Goal: Information Seeking & Learning: Learn about a topic

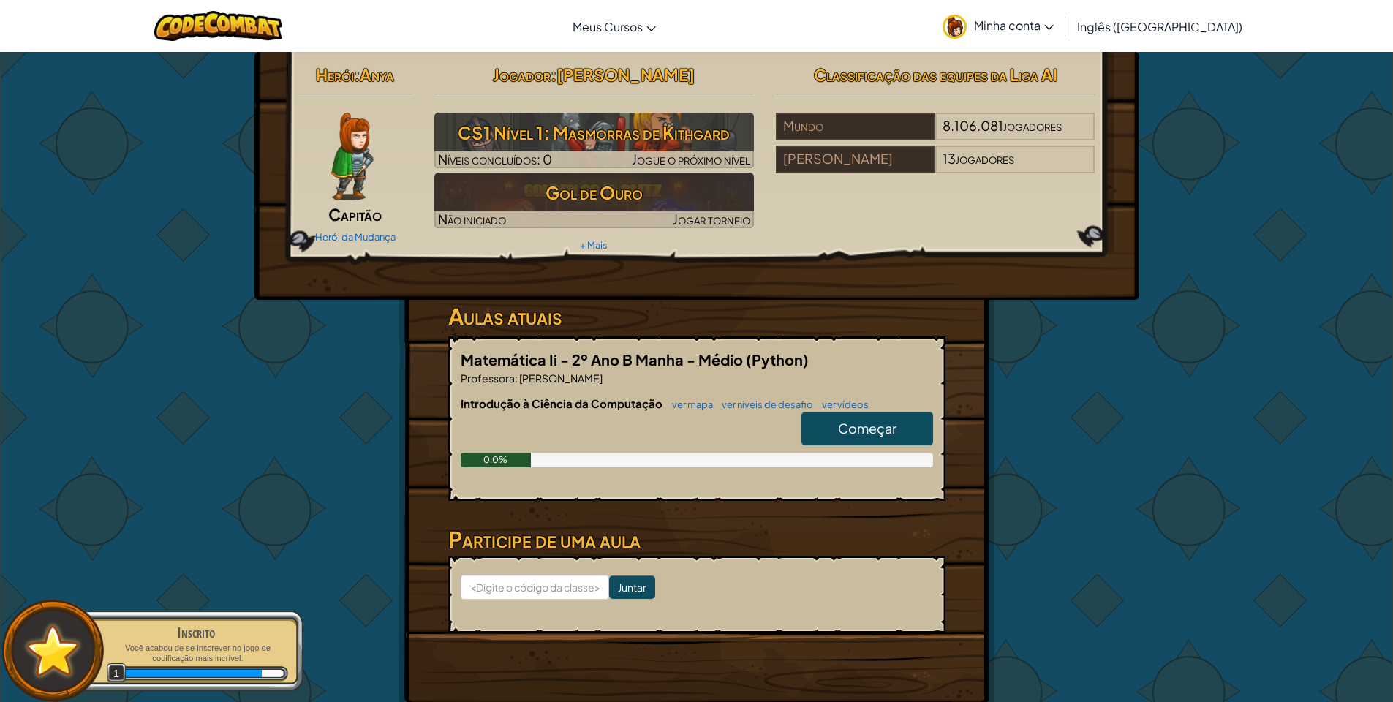
click at [872, 427] on font "Começar" at bounding box center [867, 428] width 59 height 17
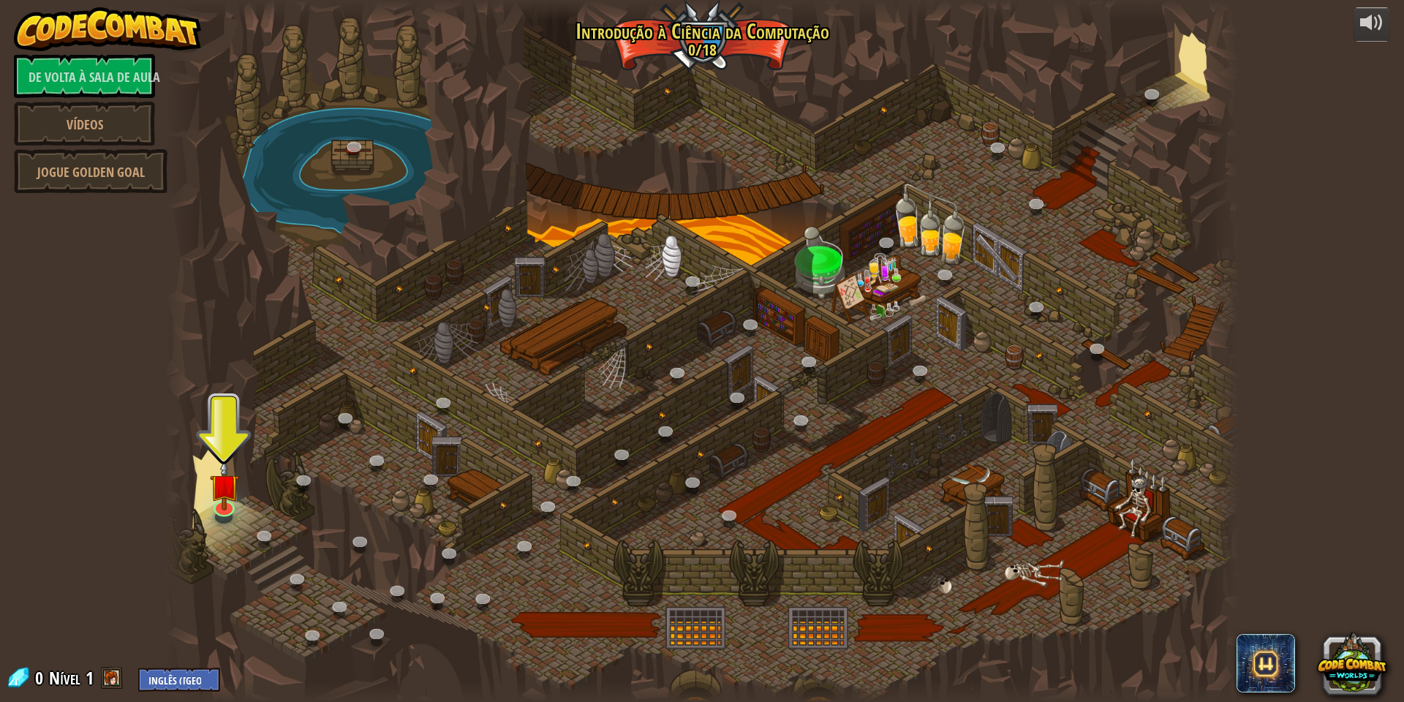
click at [528, 355] on div at bounding box center [702, 351] width 1074 height 702
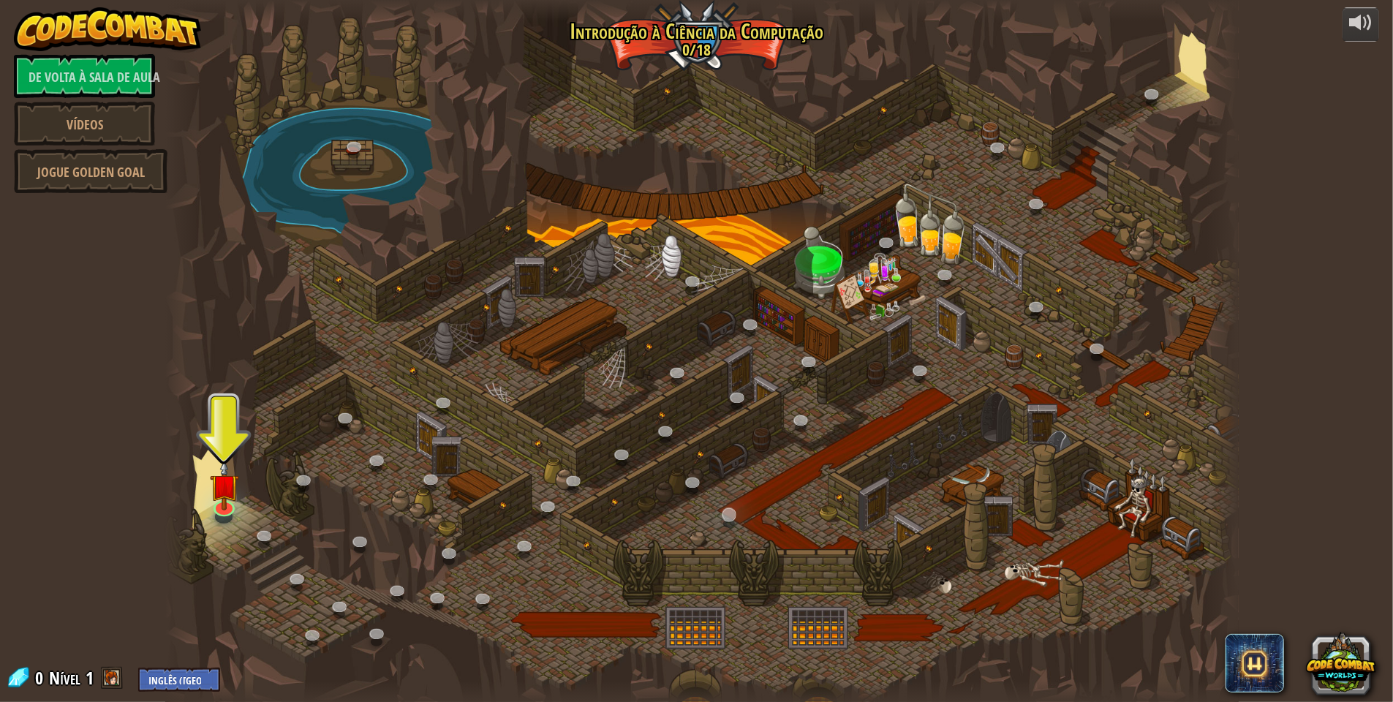
drag, startPoint x: 719, startPoint y: 365, endPoint x: 723, endPoint y: 515, distance: 150.0
click at [719, 378] on div at bounding box center [702, 351] width 1074 height 702
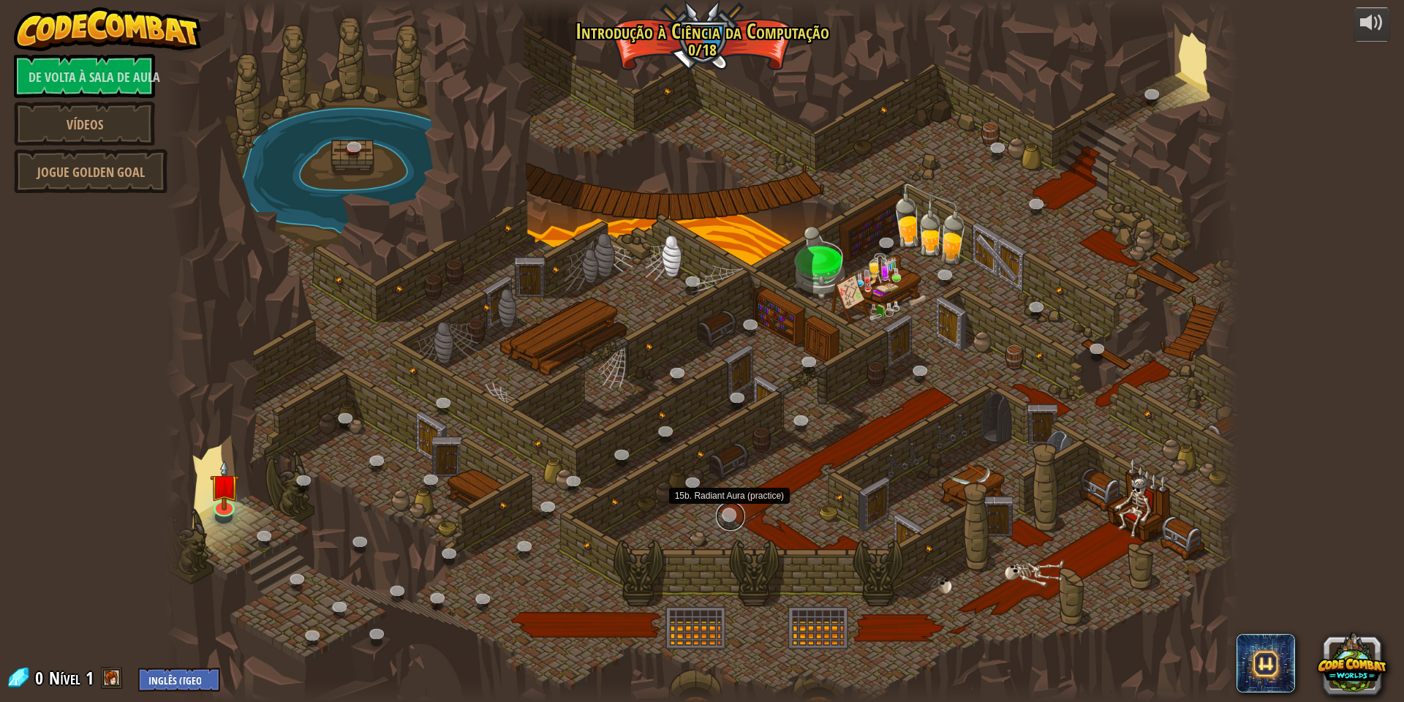
click at [723, 516] on link at bounding box center [730, 516] width 29 height 29
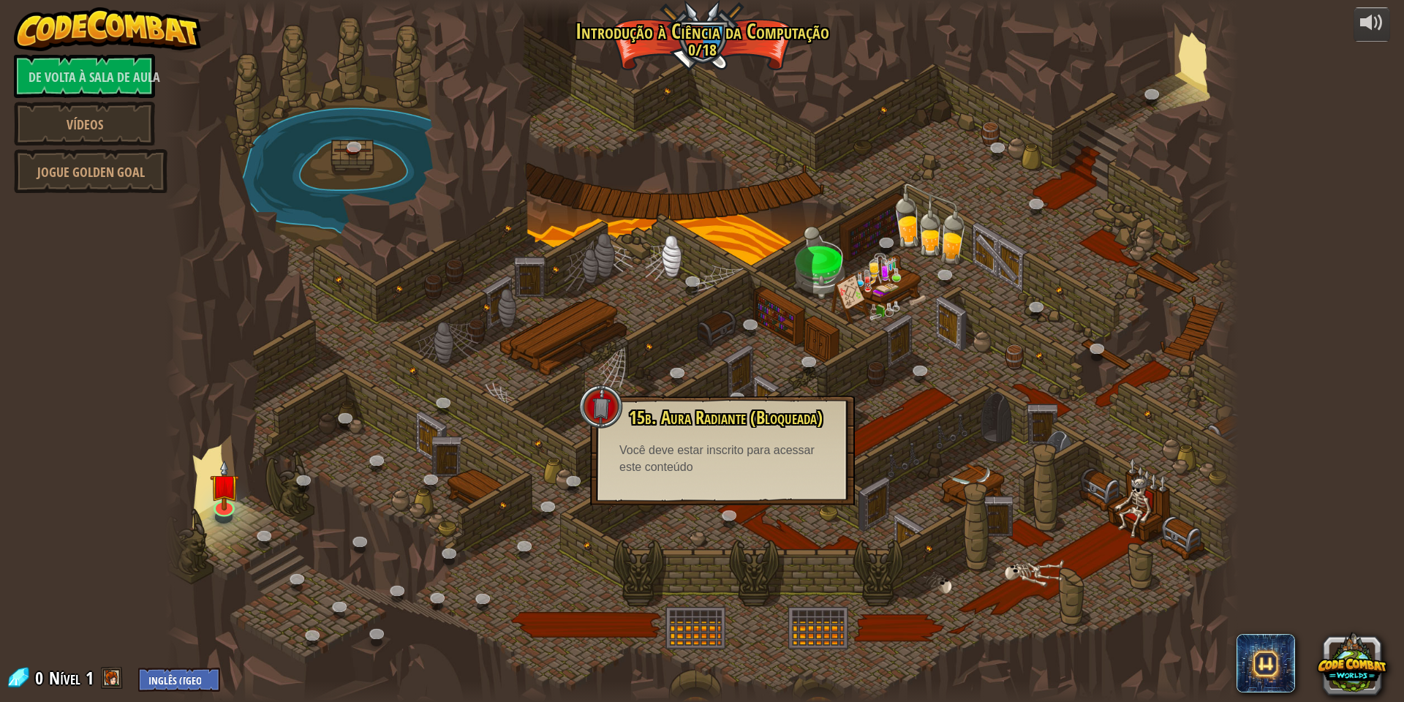
click at [707, 210] on div at bounding box center [702, 351] width 1074 height 702
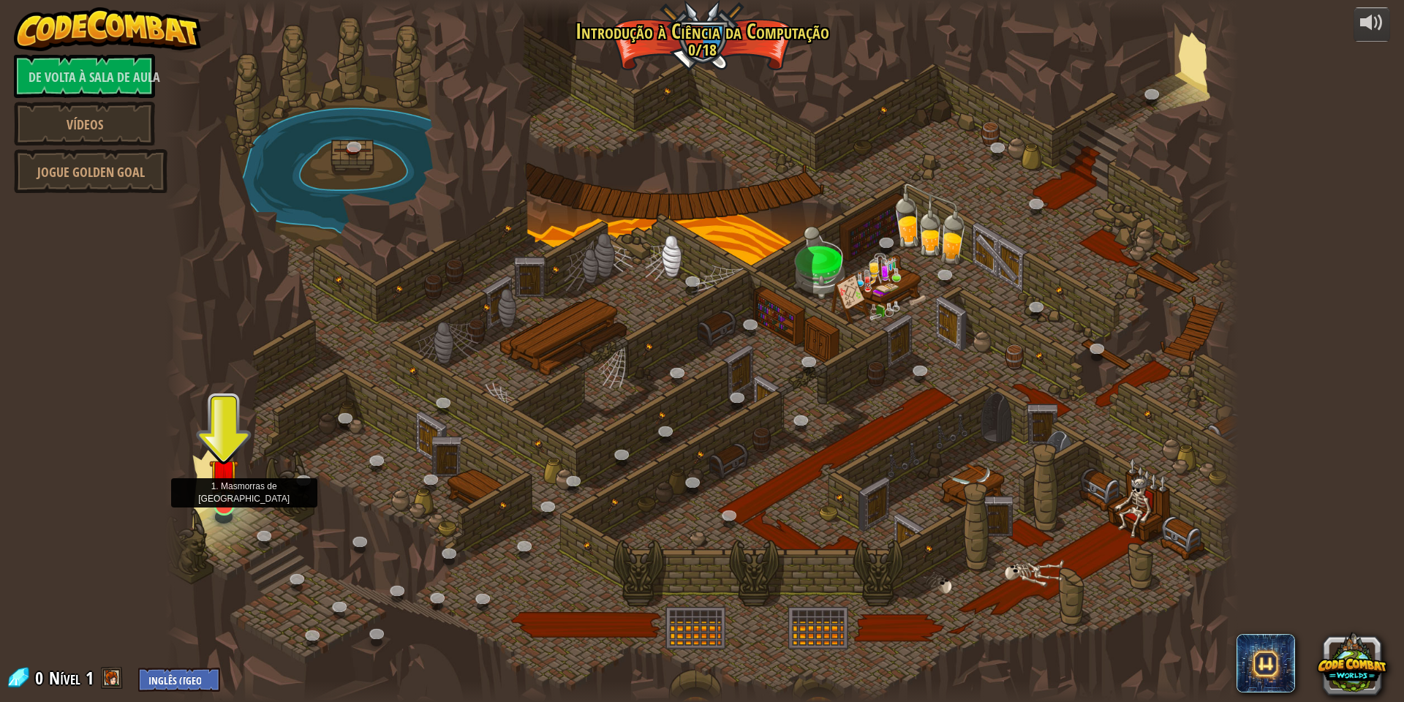
click at [226, 500] on img at bounding box center [223, 473] width 29 height 67
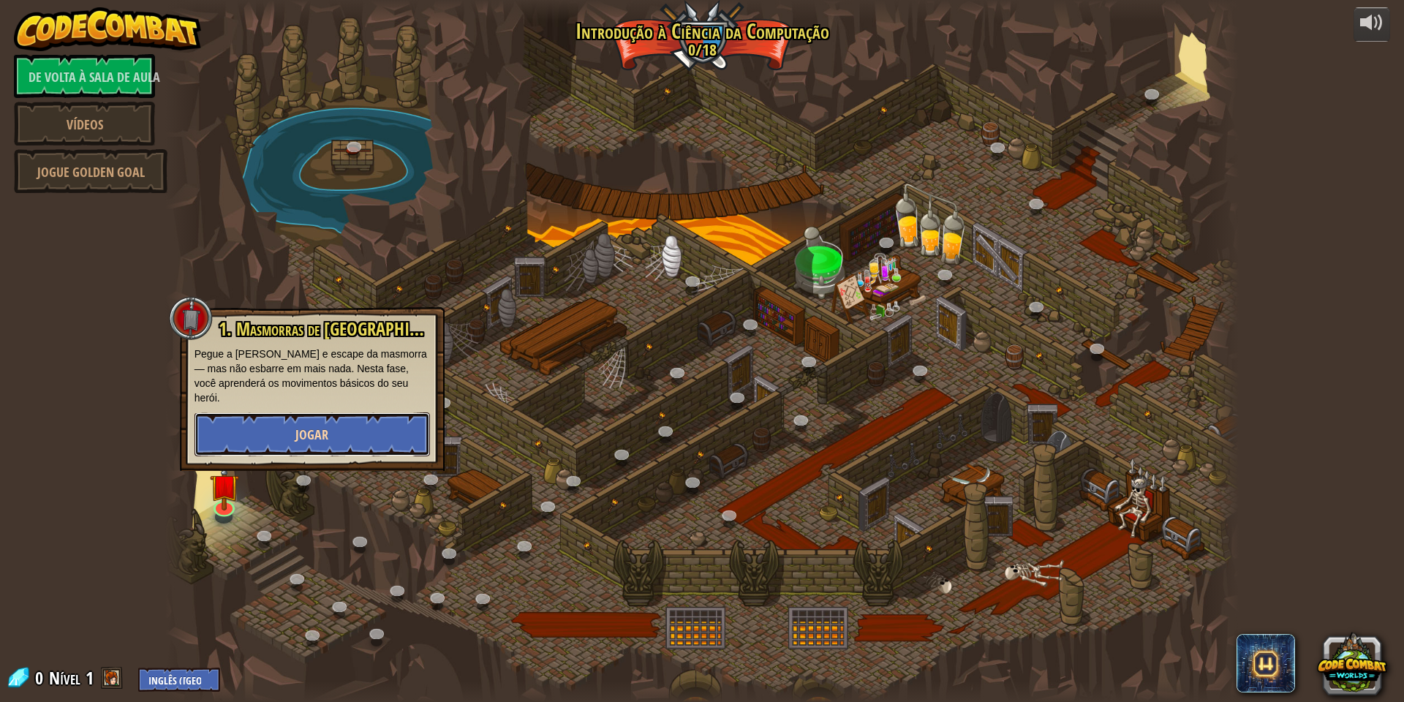
click at [322, 426] on font "Jogar" at bounding box center [312, 435] width 33 height 18
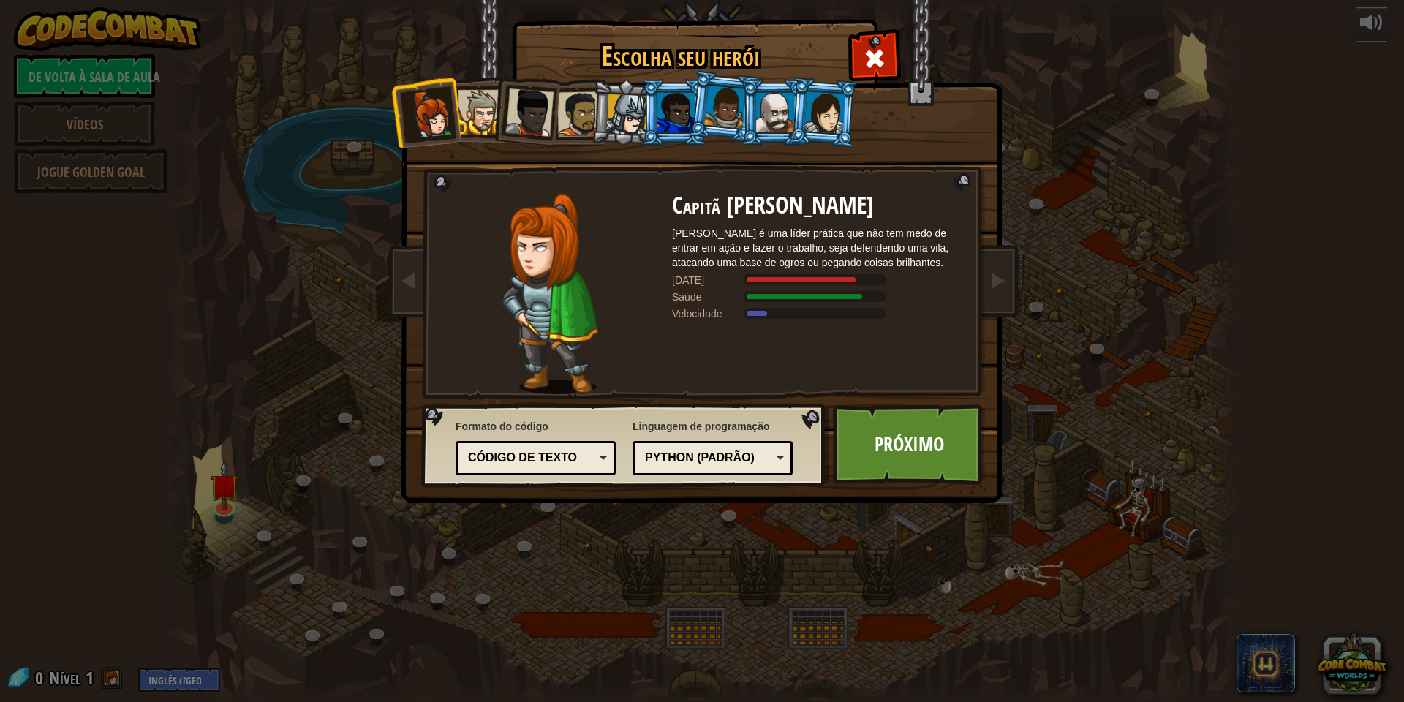
click at [601, 467] on div "Código de texto" at bounding box center [535, 458] width 141 height 23
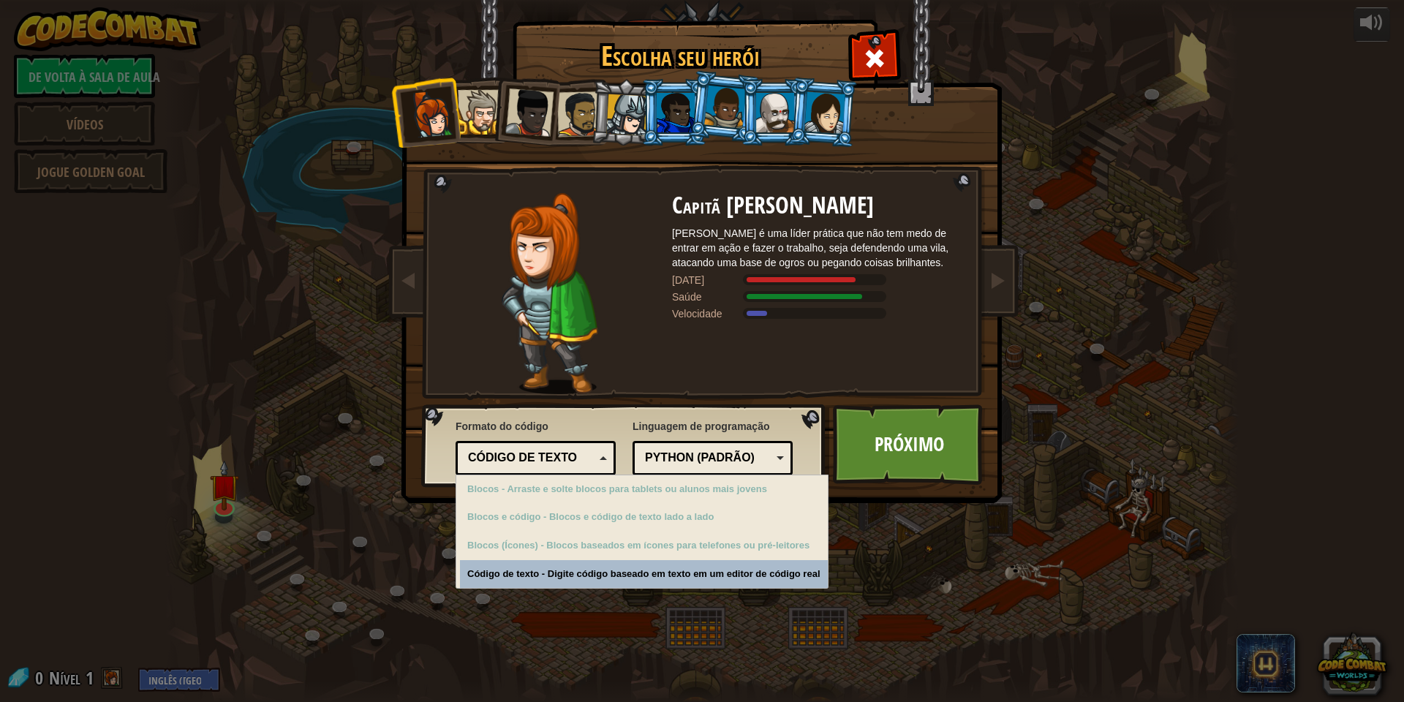
click at [623, 571] on div "Escolha seu herói 0 Capitã [PERSON_NAME] Anya é uma líder prática que não tem m…" at bounding box center [702, 351] width 1404 height 702
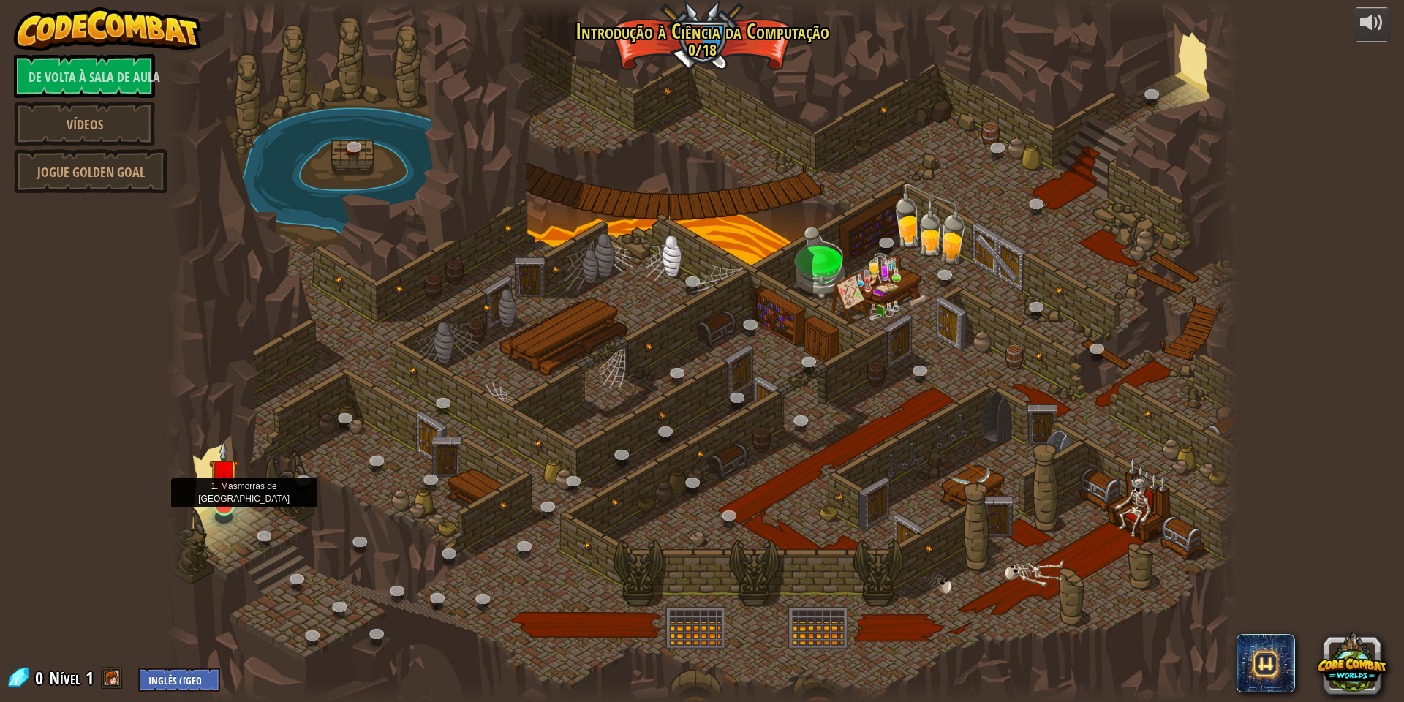
click at [229, 500] on img at bounding box center [223, 473] width 29 height 67
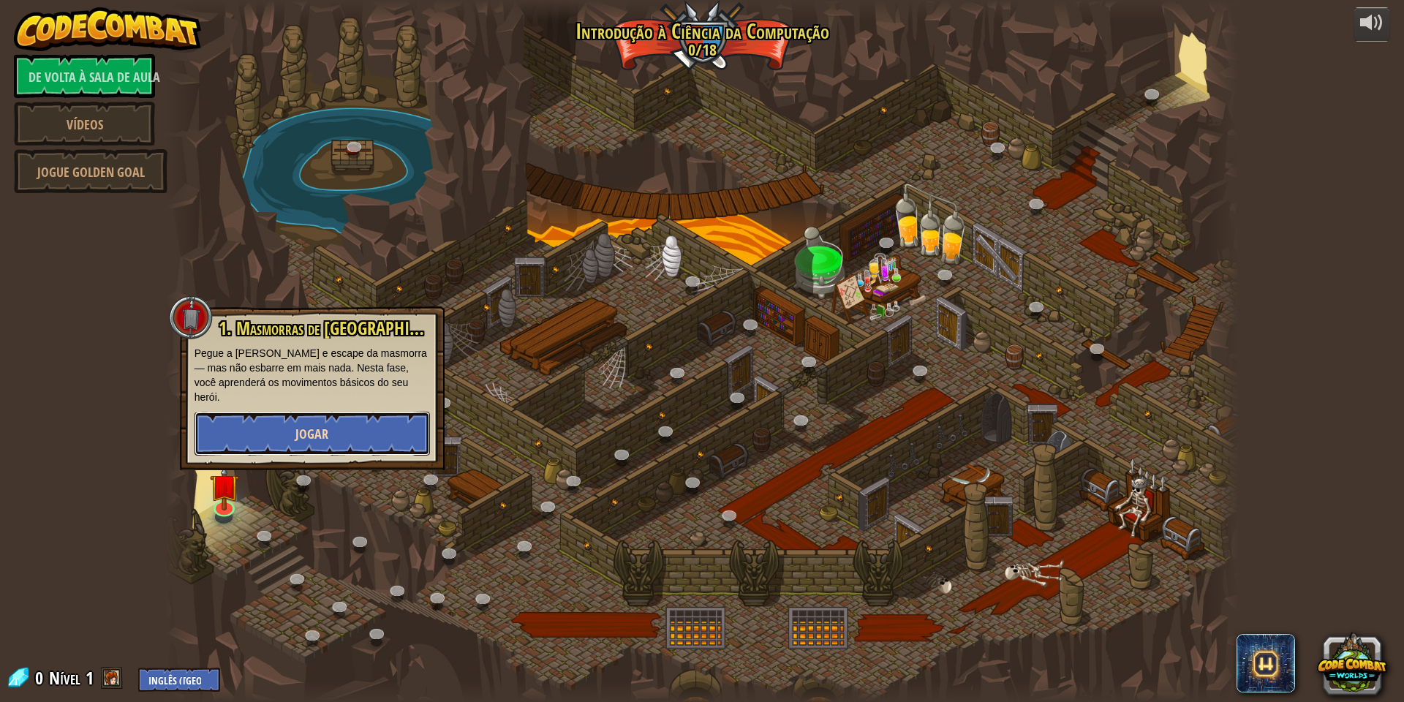
click at [274, 424] on button "Jogar" at bounding box center [313, 434] width 236 height 44
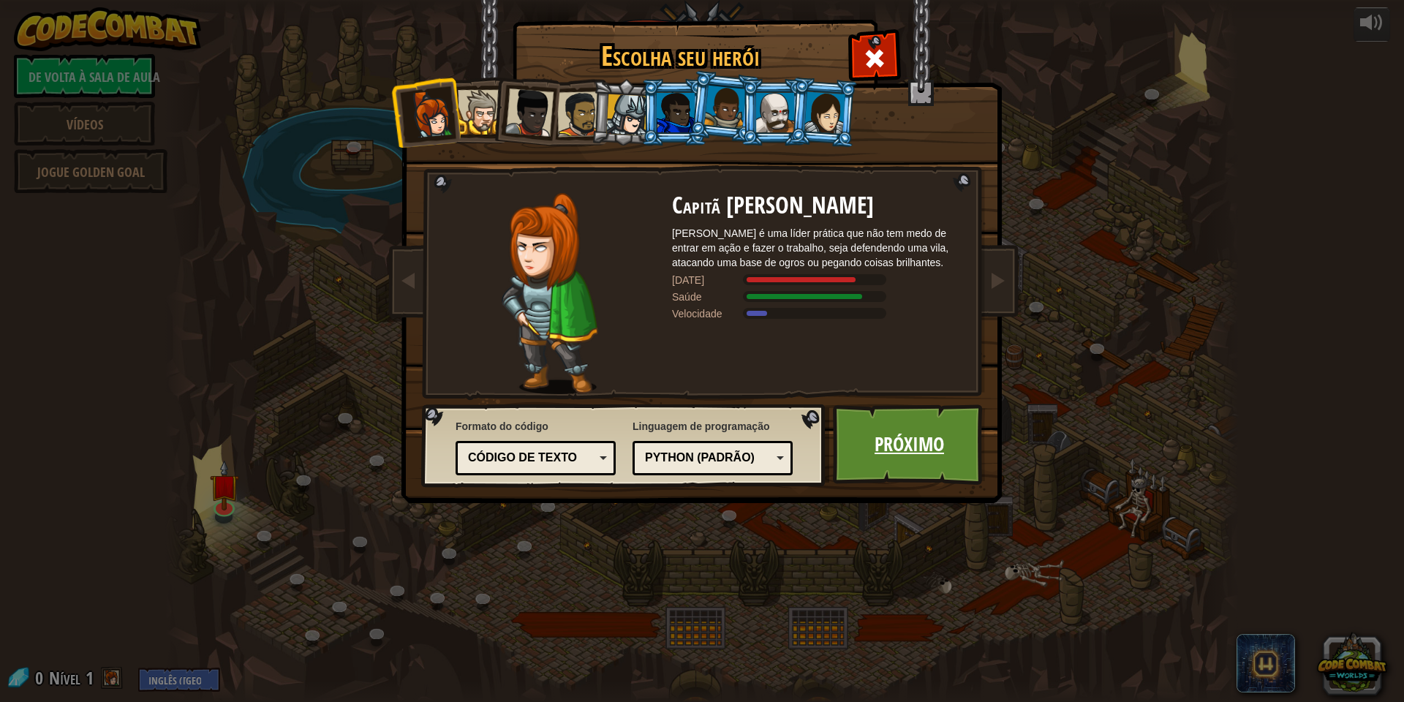
click at [962, 447] on link "Próximo" at bounding box center [909, 444] width 153 height 80
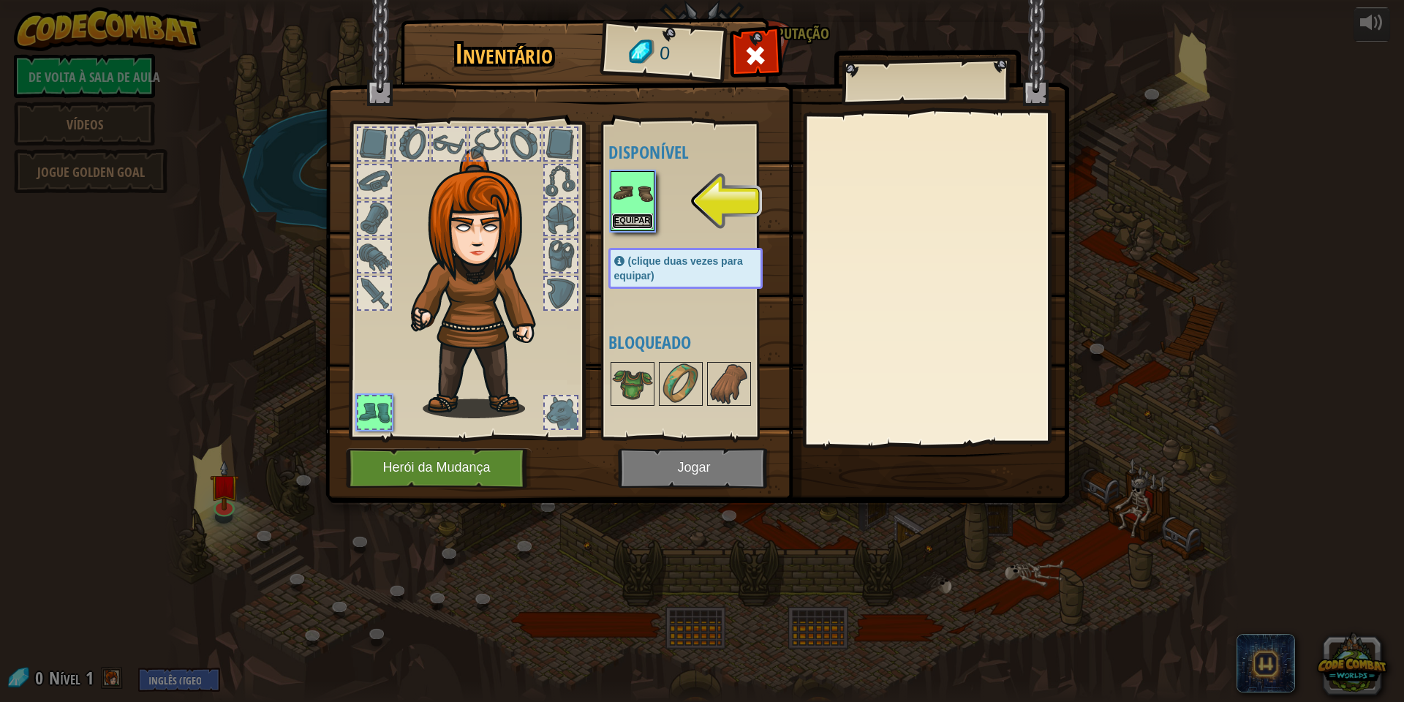
click at [635, 217] on font "Equipar" at bounding box center [632, 220] width 36 height 9
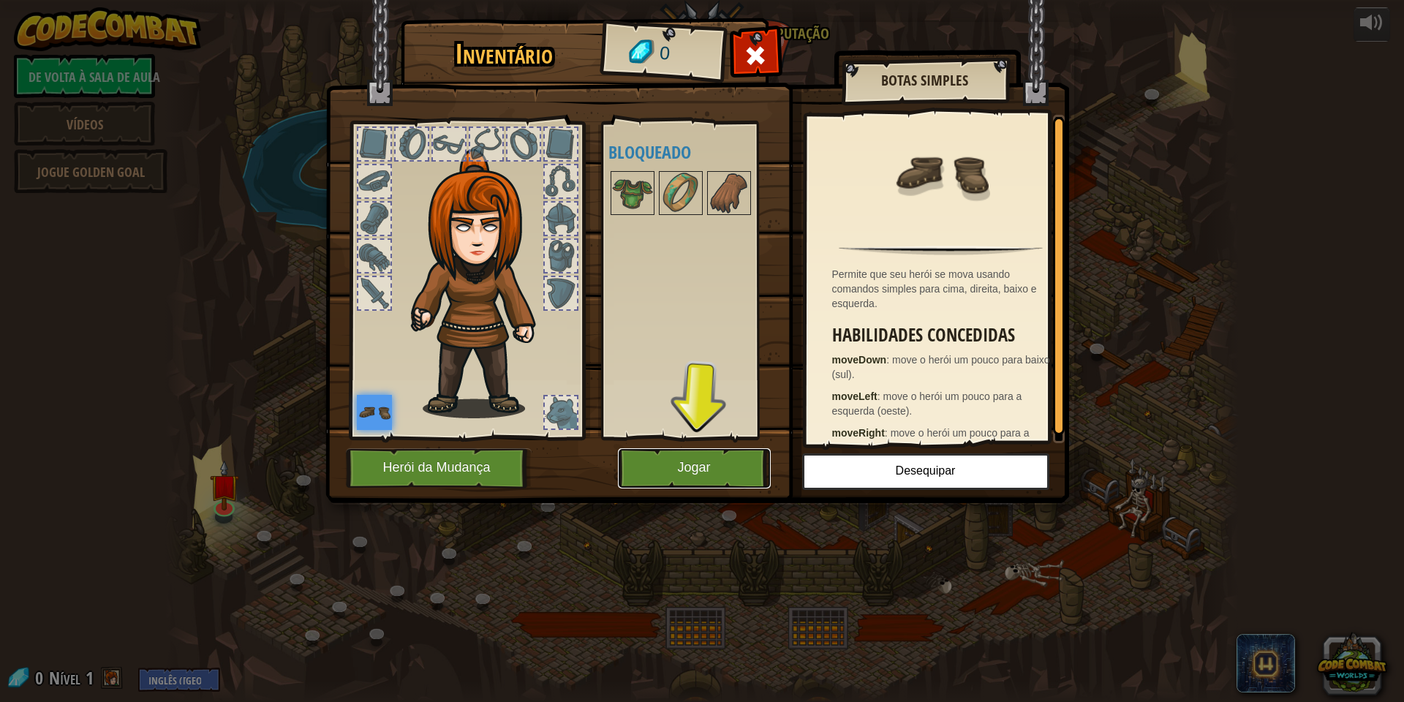
click at [734, 462] on button "Jogar" at bounding box center [694, 468] width 153 height 40
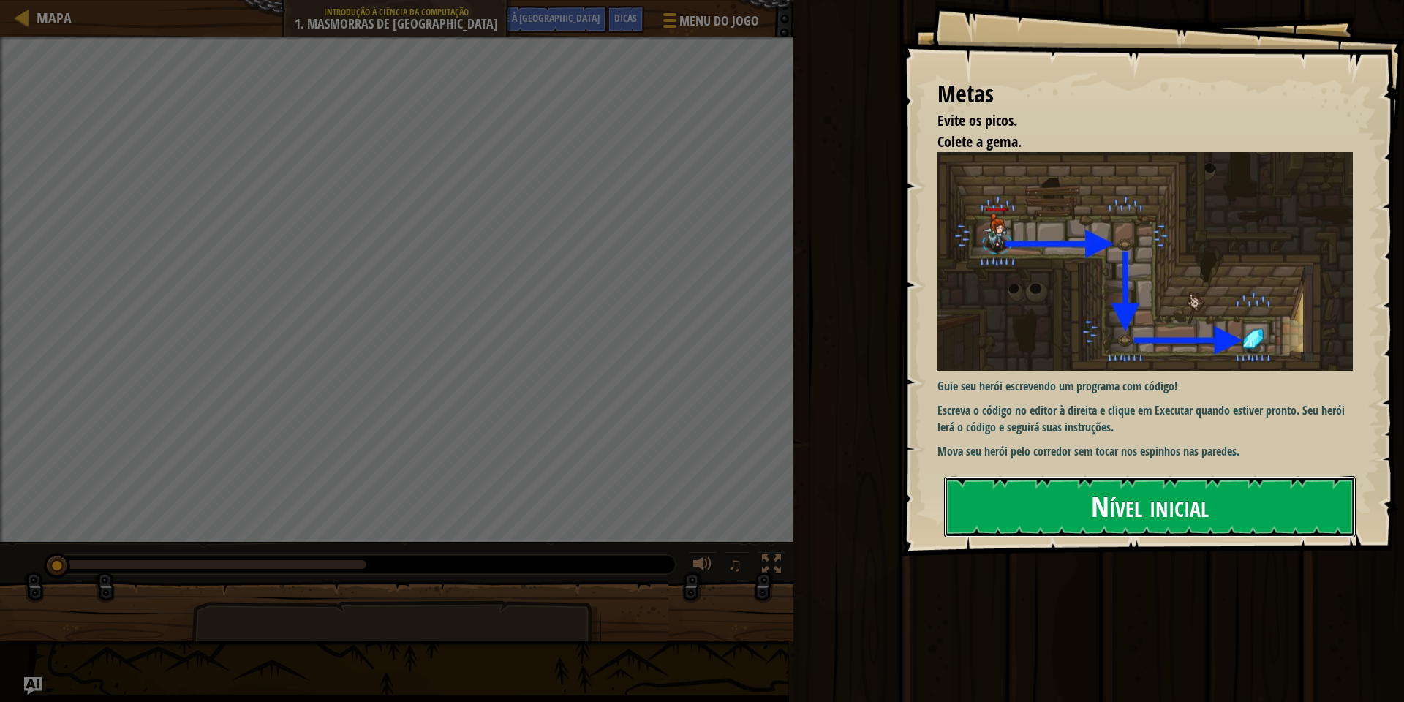
click at [1074, 512] on button "Nível inicial" at bounding box center [1150, 506] width 412 height 61
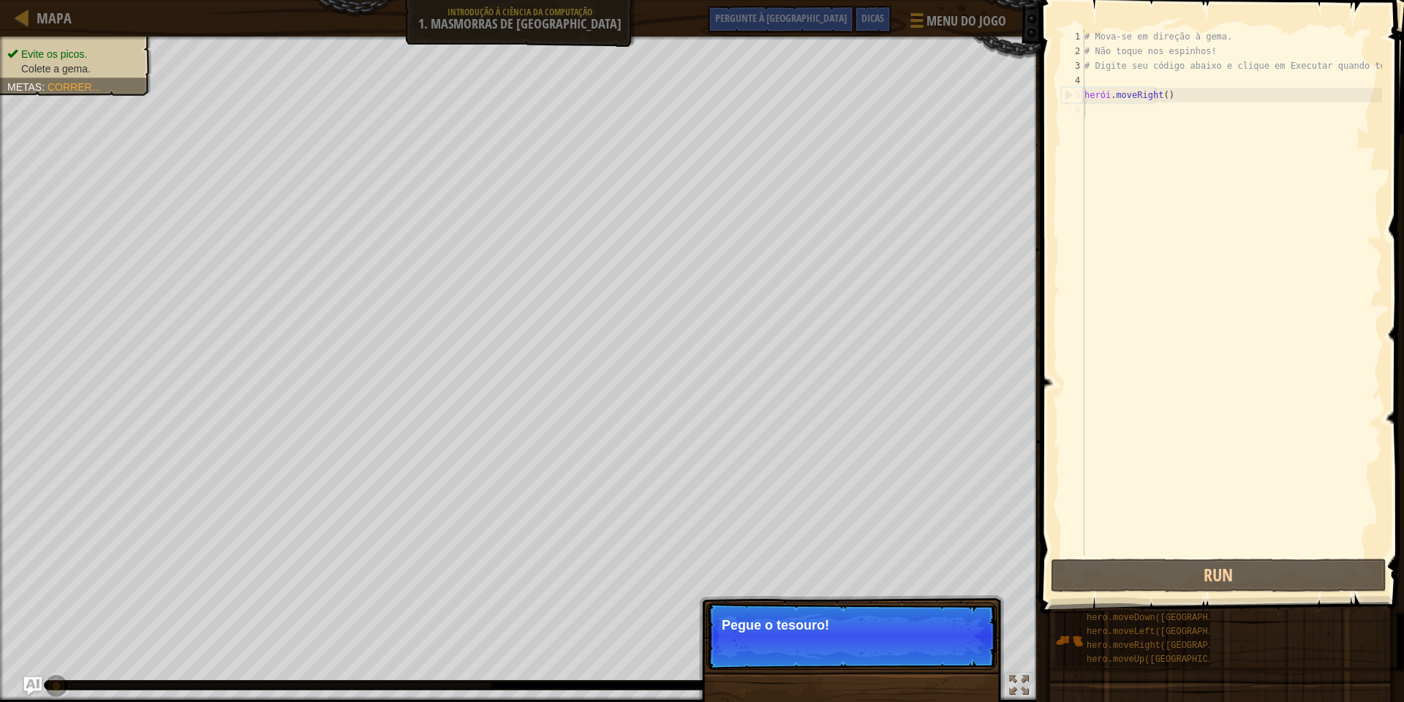
type textarea "hero.moveRight()"
type textarea "# Type your code below and click Run when you’re done."
type textarea "hero.moveRight()"
click at [881, 651] on div "Pular (esc) Continuar" at bounding box center [925, 644] width 121 height 20
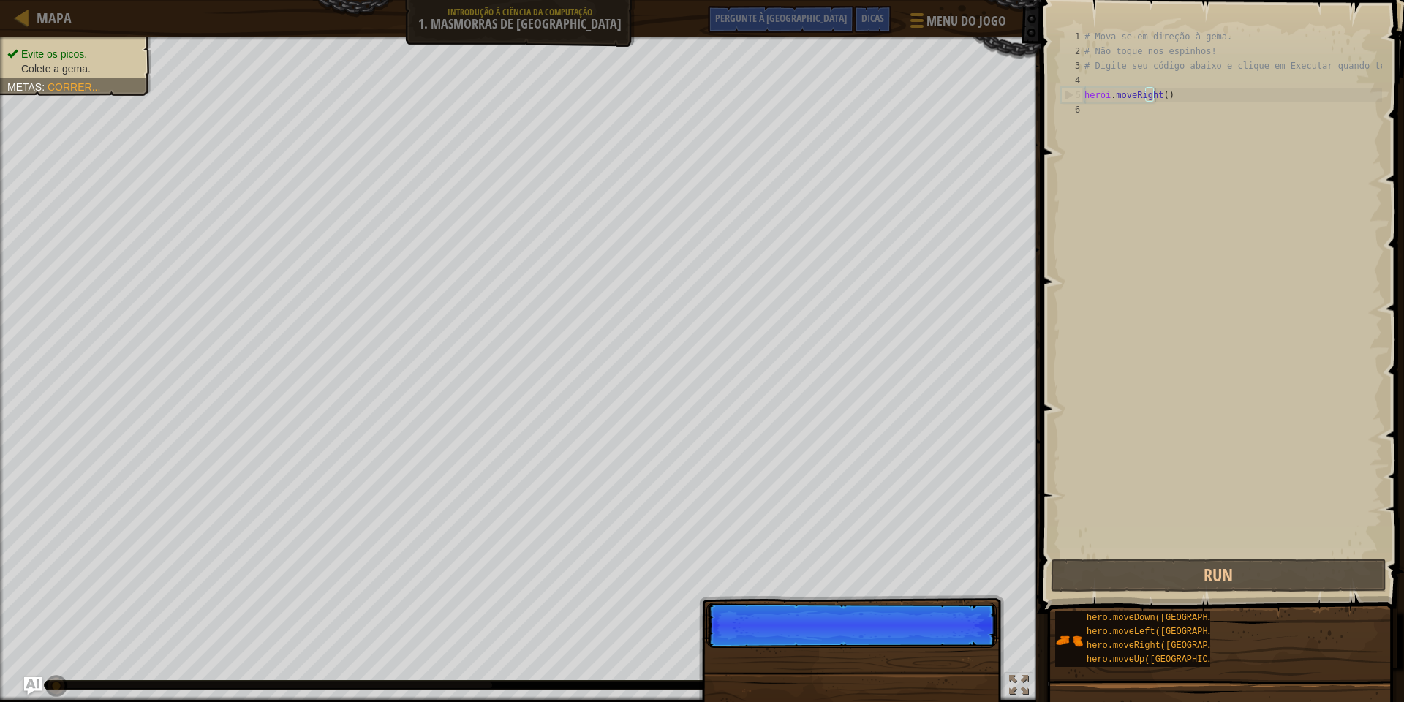
scroll to position [7, 5]
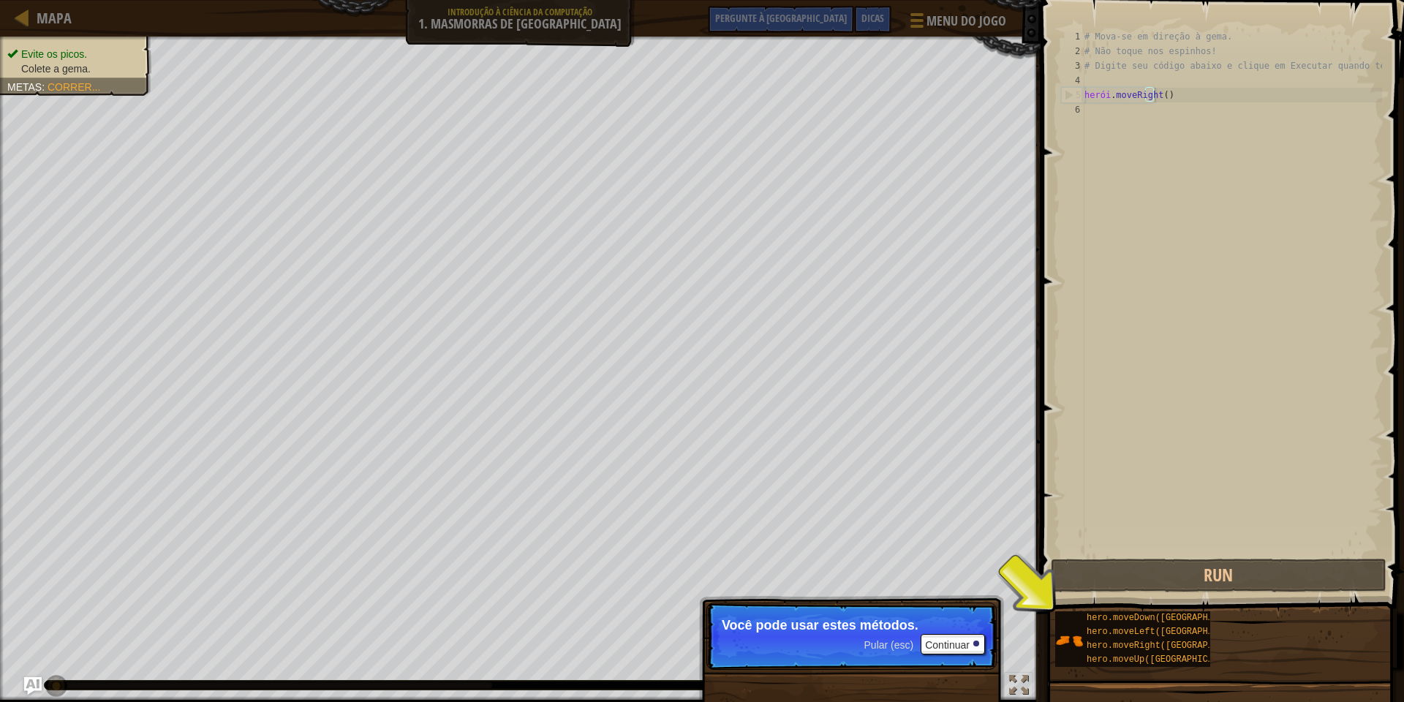
click at [873, 647] on font "Pular (esc)" at bounding box center [890, 645] width 50 height 12
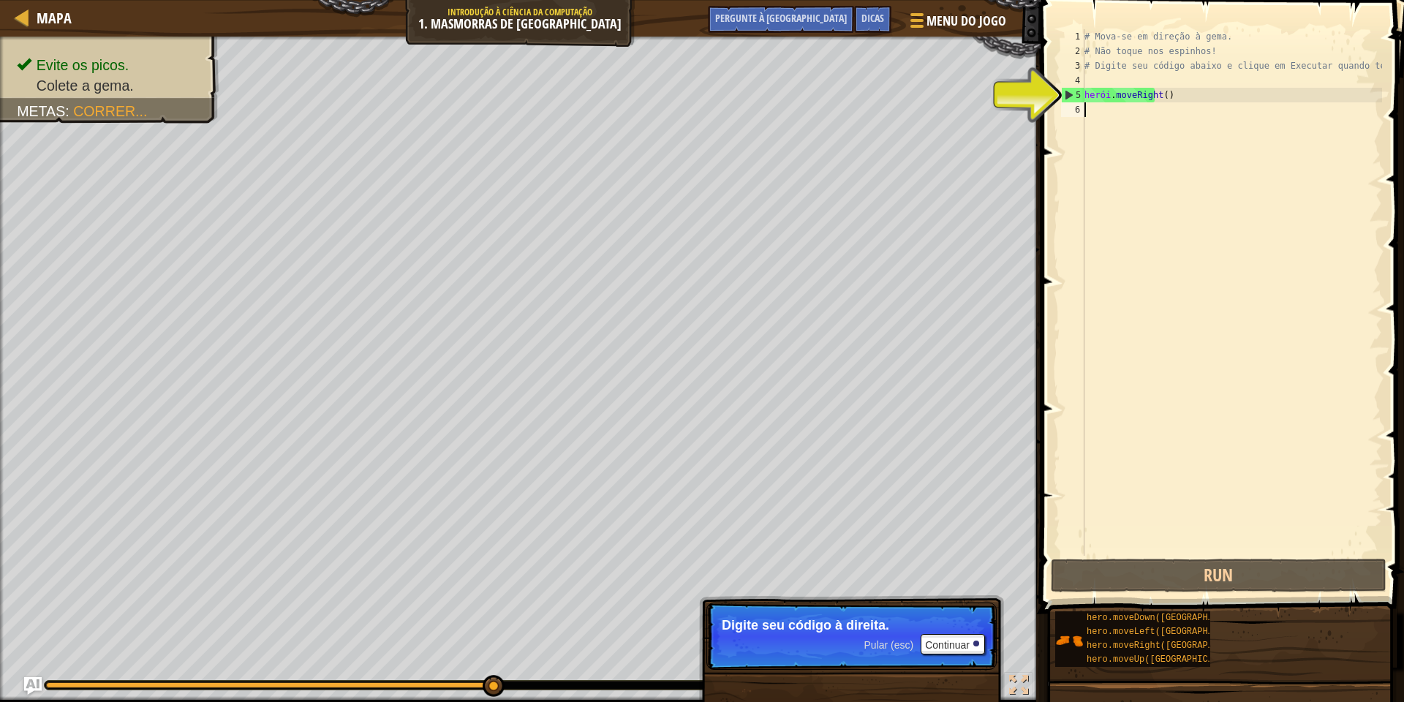
click at [1197, 102] on div "# Mova-se em direção à gema. # Não toque nos espinhos! # Digite seu código abai…" at bounding box center [1232, 307] width 301 height 556
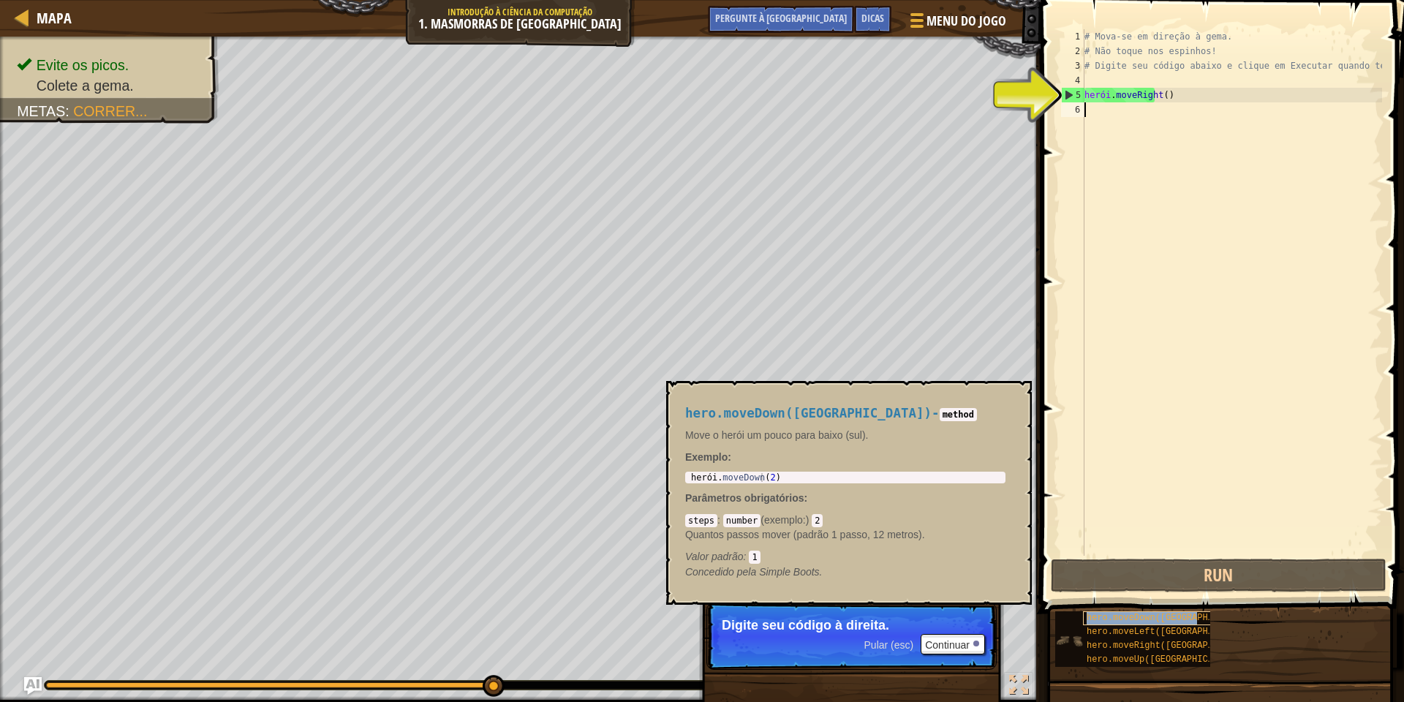
click at [1137, 622] on font "hero.moveDown([GEOGRAPHIC_DATA])" at bounding box center [1171, 618] width 168 height 10
type textarea "hero.moveDown(2)"
click at [753, 478] on div "herói . moveDown ( 2 )" at bounding box center [845, 486] width 315 height 26
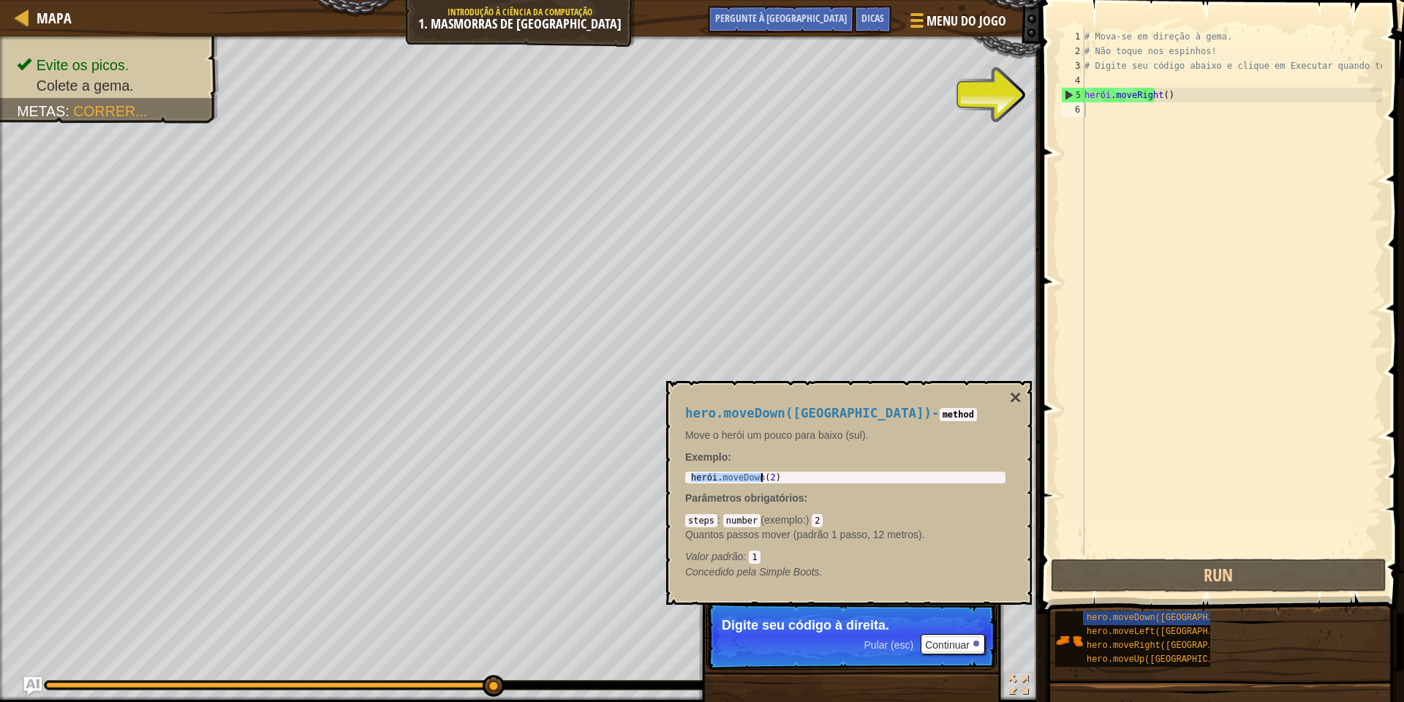
click at [753, 478] on div "herói . moveDown ( 2 )" at bounding box center [845, 477] width 315 height 9
click at [753, 478] on div "herói . moveDown ( 2 )" at bounding box center [845, 486] width 315 height 26
drag, startPoint x: 806, startPoint y: 481, endPoint x: 688, endPoint y: 478, distance: 118.5
click at [688, 478] on div "herói . moveDown ( 2 )" at bounding box center [845, 477] width 315 height 9
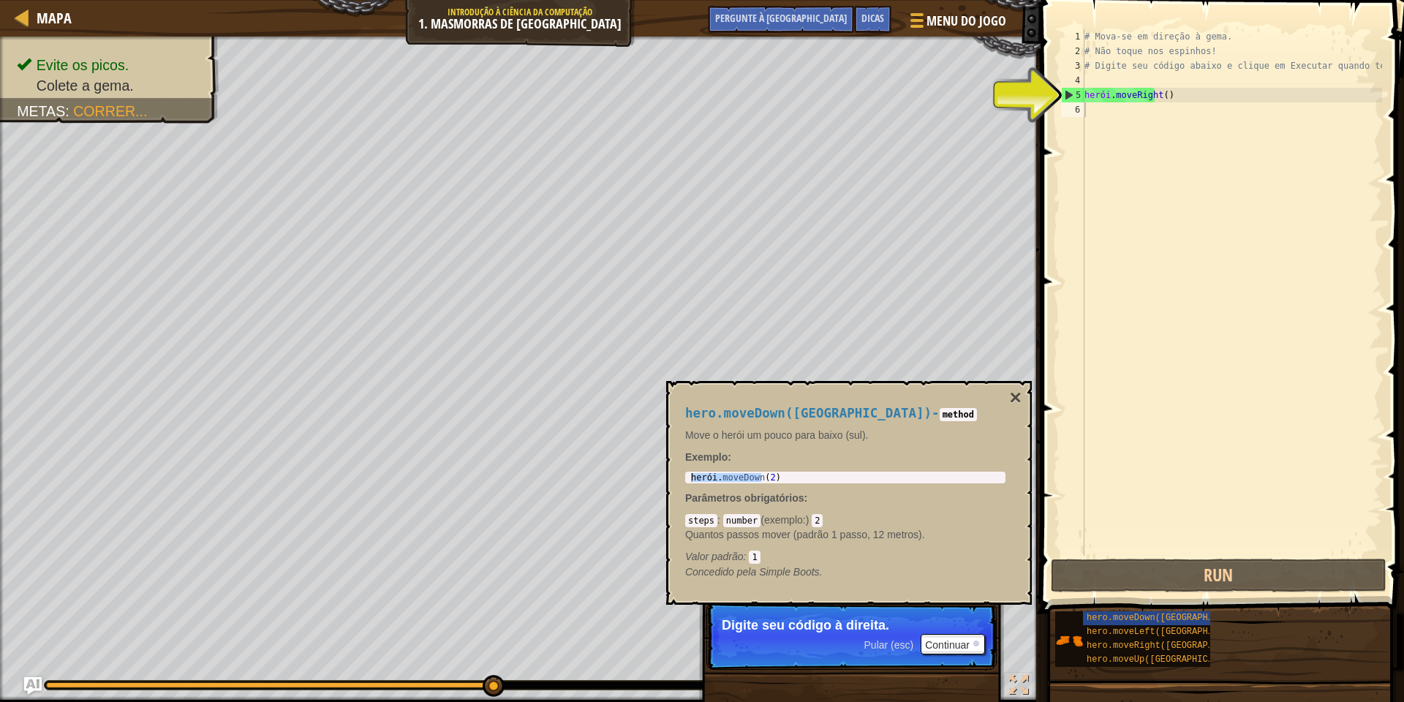
drag, startPoint x: 704, startPoint y: 483, endPoint x: 696, endPoint y: 478, distance: 9.9
click at [696, 478] on div "hero.moveDown(2) 1 herói . moveDown ( 2 ) ???????????? ???????????? ???????????…" at bounding box center [845, 478] width 320 height 12
click at [1114, 110] on div "# Mova-se em direção à gema. # Não toque nos espinhos! # Digite seu código abai…" at bounding box center [1232, 307] width 301 height 556
paste textarea "hero.moveDown(2)"
type textarea "hero.moveDown(2)"
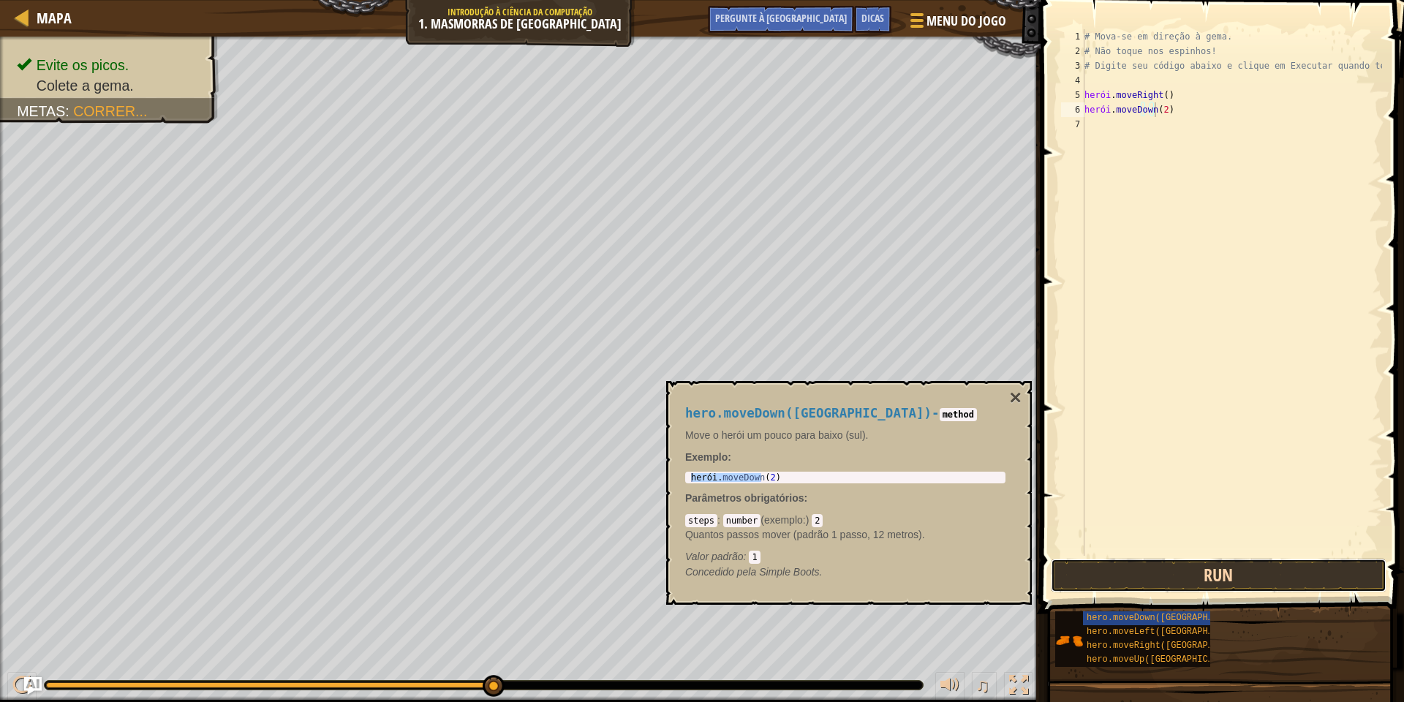
click at [1193, 576] on button "Run" at bounding box center [1219, 576] width 336 height 34
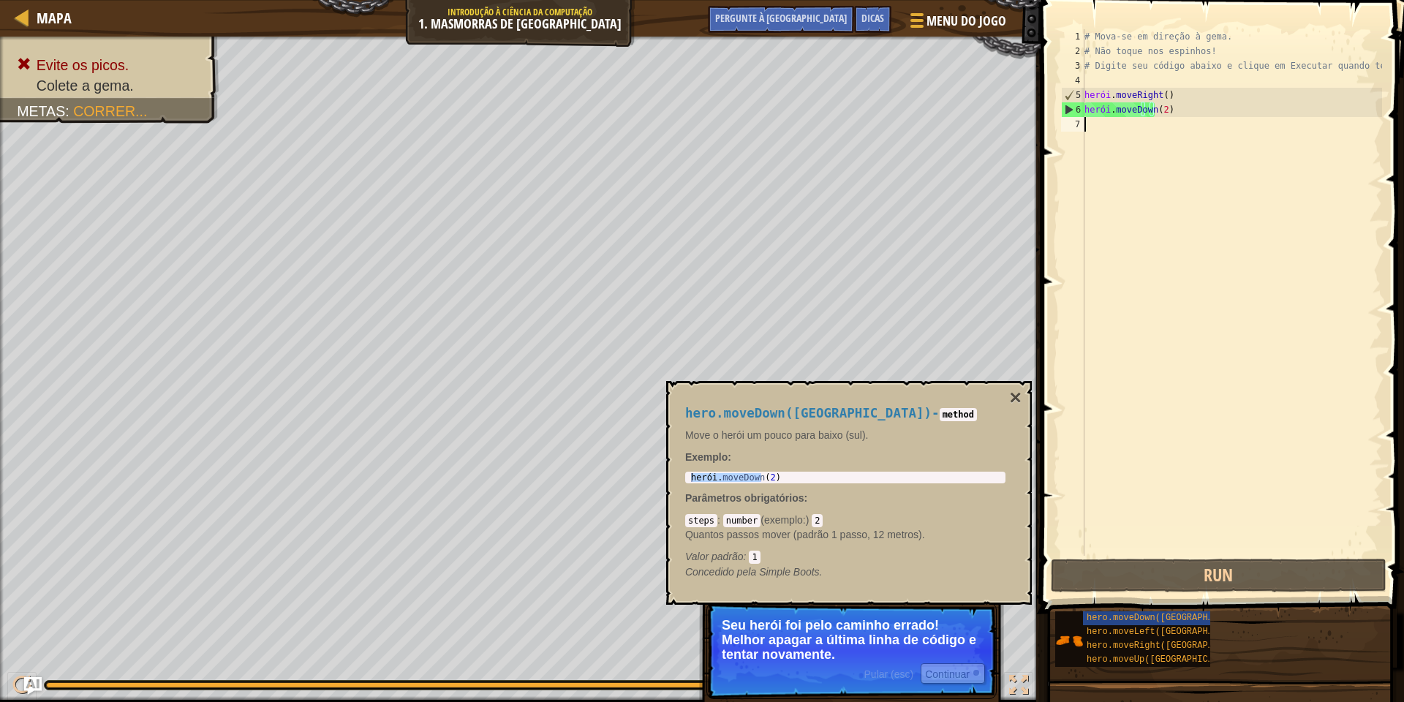
click at [1192, 124] on div "# Mova-se em direção à gema. # Não toque nos espinhos! # Digite seu código abai…" at bounding box center [1232, 307] width 301 height 556
click at [1010, 400] on font "×" at bounding box center [1016, 397] width 12 height 23
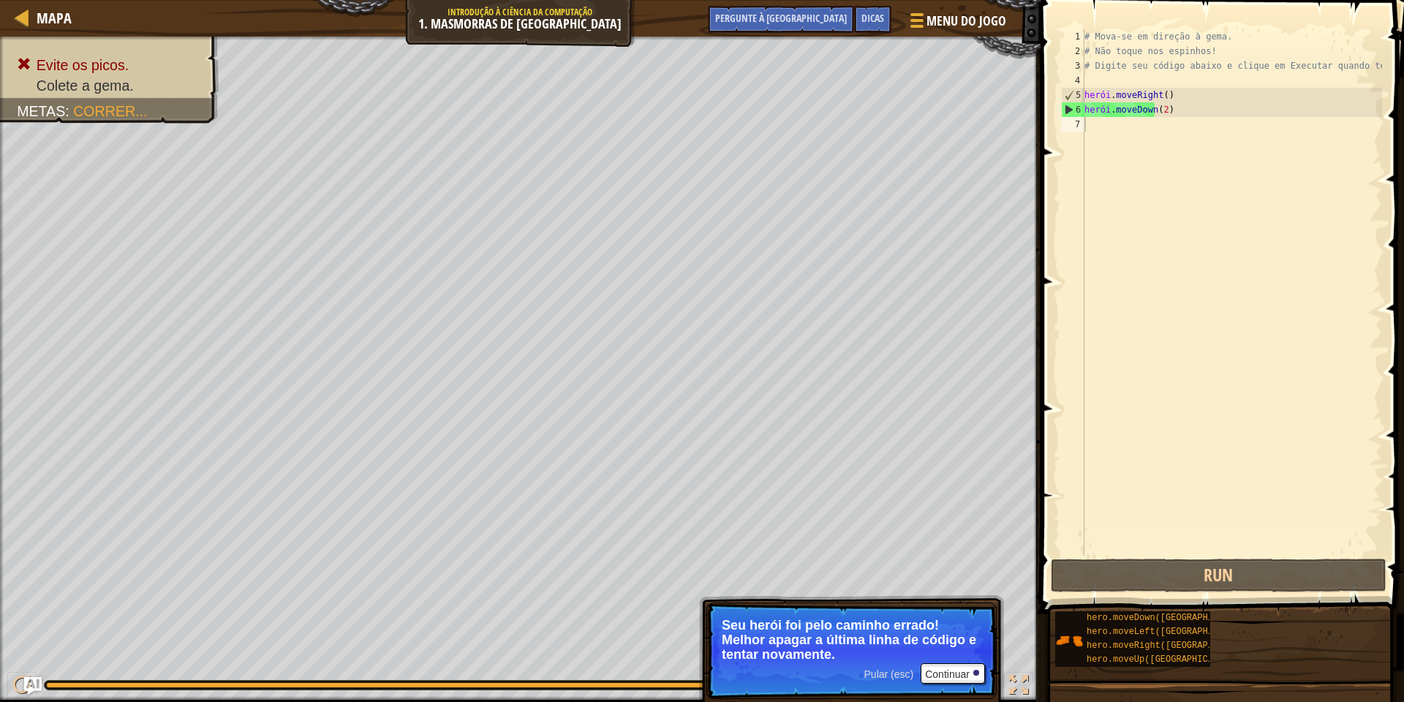
click at [879, 674] on font "Pular (esc)" at bounding box center [890, 675] width 50 height 12
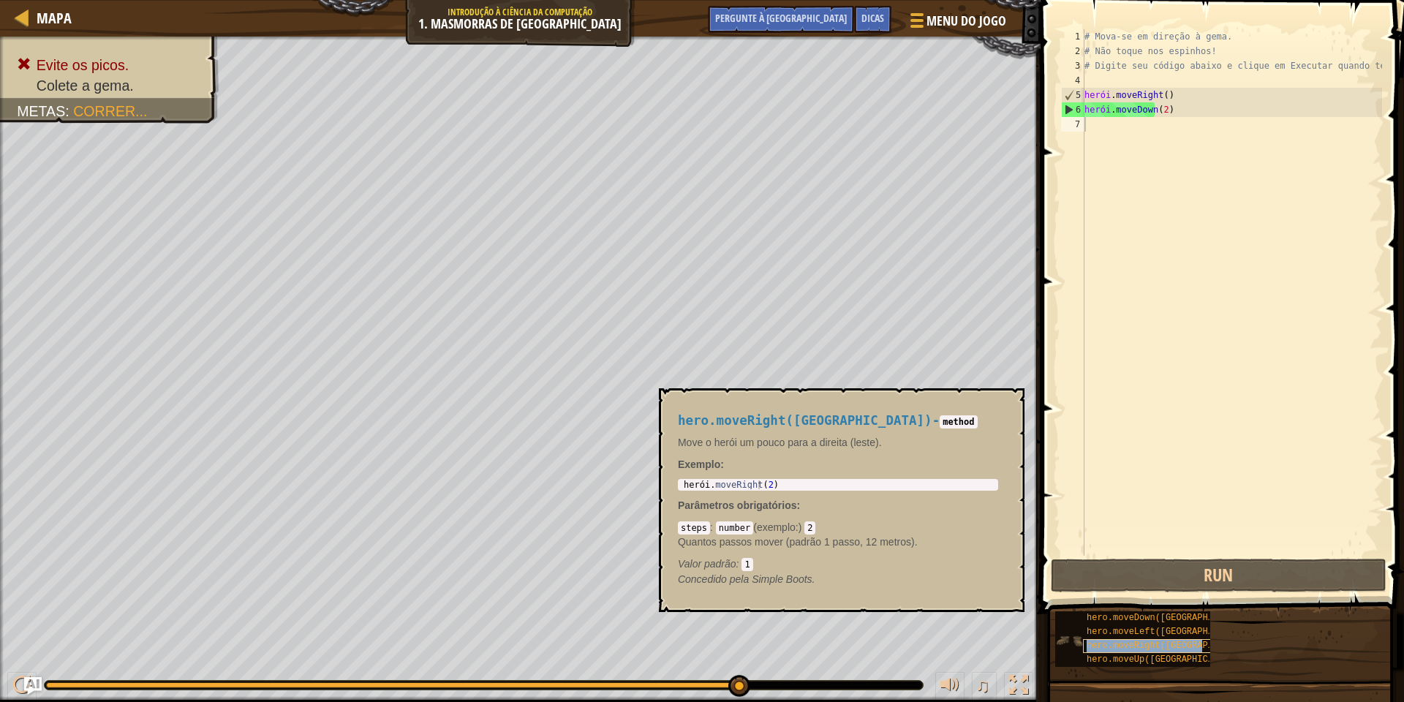
click at [1134, 646] on font "hero.moveRight([GEOGRAPHIC_DATA])" at bounding box center [1174, 646] width 174 height 10
copy font "hero.moveRight([GEOGRAPHIC_DATA])"
click at [1113, 127] on div "# Mova-se em direção à gema. # Não toque nos espinhos! # Digite seu código abai…" at bounding box center [1232, 307] width 301 height 556
click at [1102, 134] on div "# Mova-se em direção à gema. # Não toque nos espinhos! # Digite seu código abai…" at bounding box center [1232, 307] width 301 height 556
click at [1004, 405] on font "×" at bounding box center [1009, 405] width 12 height 23
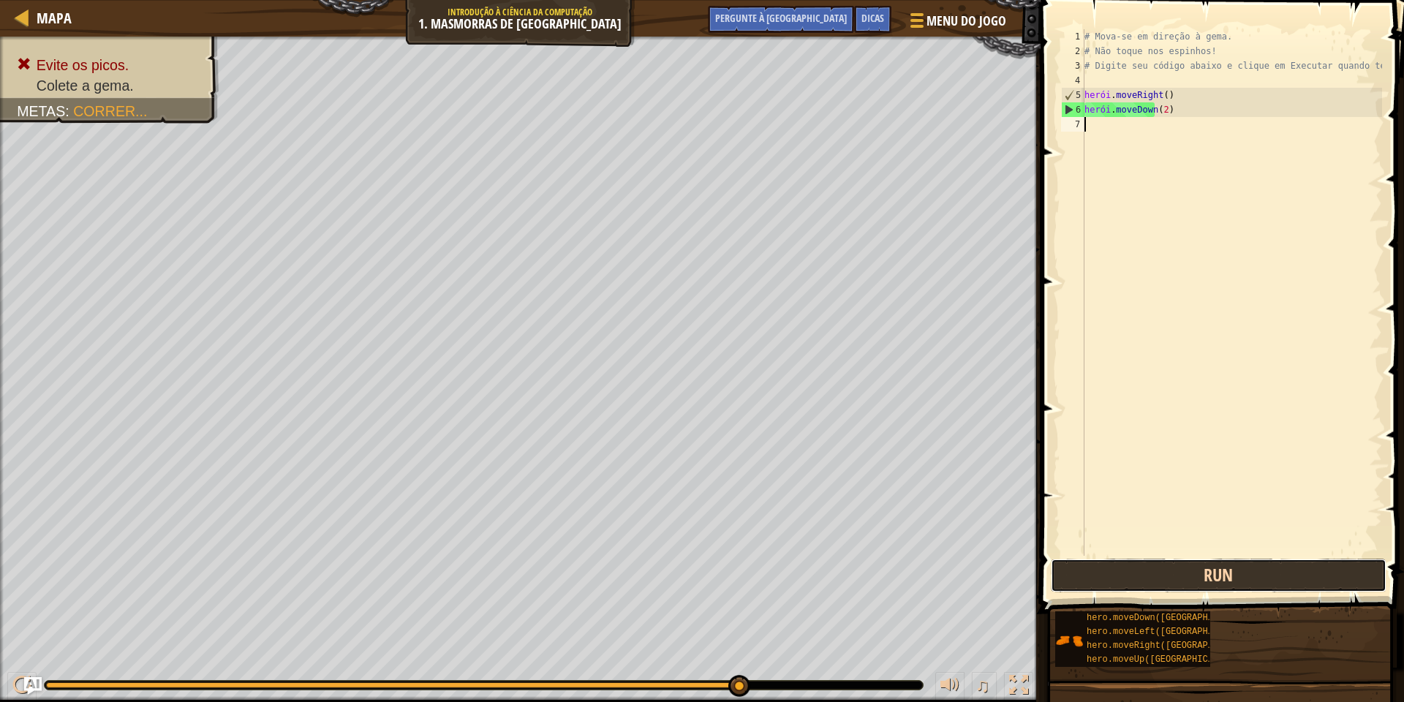
click at [1143, 573] on button "Run" at bounding box center [1219, 576] width 336 height 34
paste textarea "hero.moveRight([GEOGRAPHIC_DATA])"
click at [1213, 583] on button "Run" at bounding box center [1219, 576] width 336 height 34
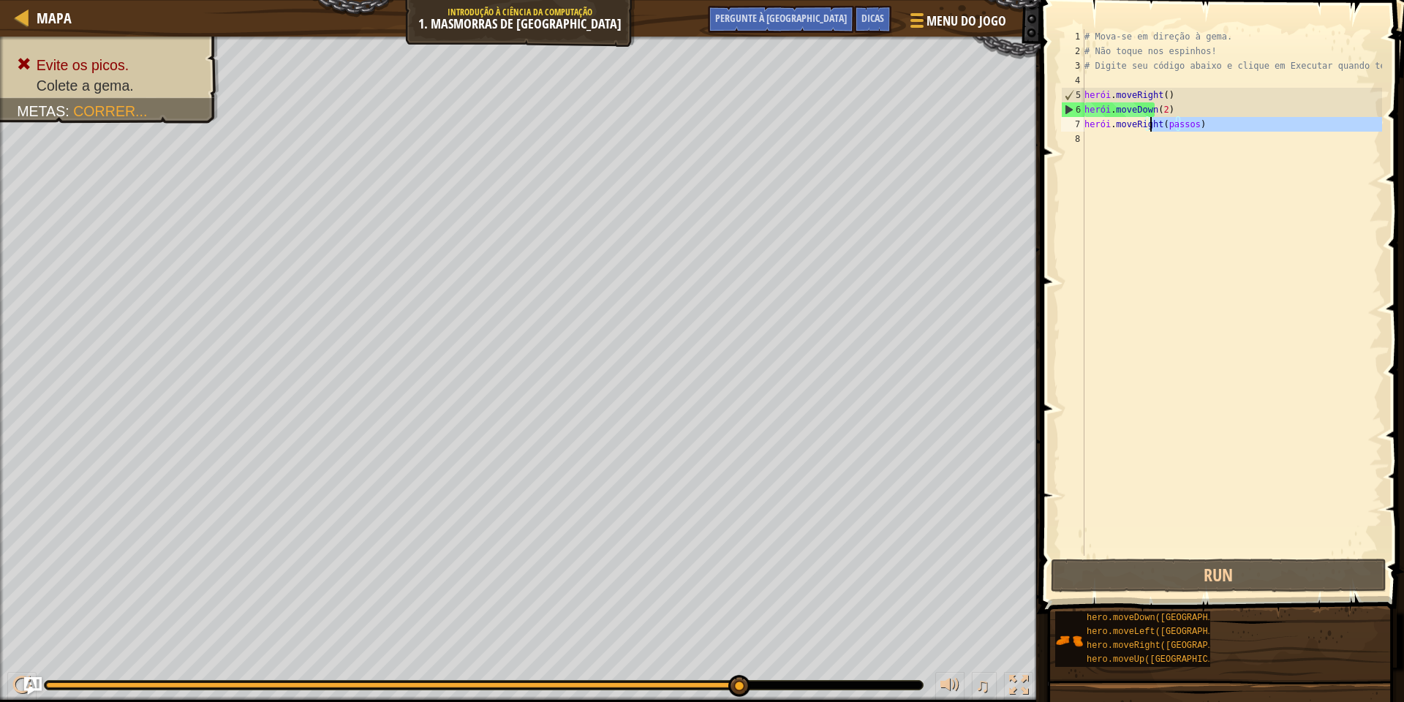
drag, startPoint x: 1140, startPoint y: 132, endPoint x: 1151, endPoint y: 119, distance: 17.1
click at [1151, 119] on div "# Mova-se em direção à gema. # Não toque nos espinhos! # Digite seu código abai…" at bounding box center [1232, 307] width 301 height 556
click at [1161, 116] on div "# Mova-se em direção à gema. # Não toque nos espinhos! # Digite seu código abai…" at bounding box center [1232, 307] width 301 height 556
click at [1162, 124] on div "# Mova-se em direção à gema. # Não toque nos espinhos! # Digite seu código abai…" at bounding box center [1232, 307] width 301 height 556
drag, startPoint x: 1169, startPoint y: 123, endPoint x: 1203, endPoint y: 126, distance: 34.5
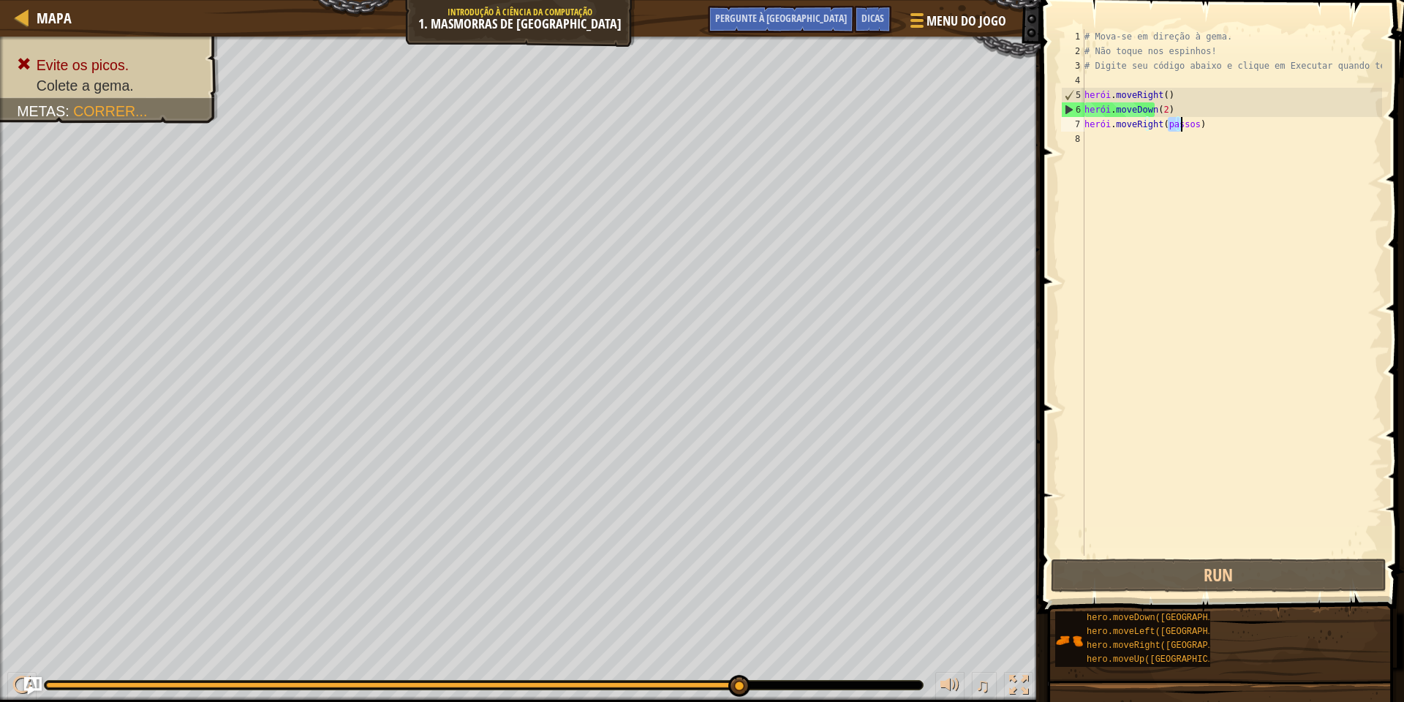
click at [1203, 126] on div "# Mova-se em direção à gema. # Não toque nos espinhos! # Digite seu código abai…" at bounding box center [1232, 307] width 301 height 556
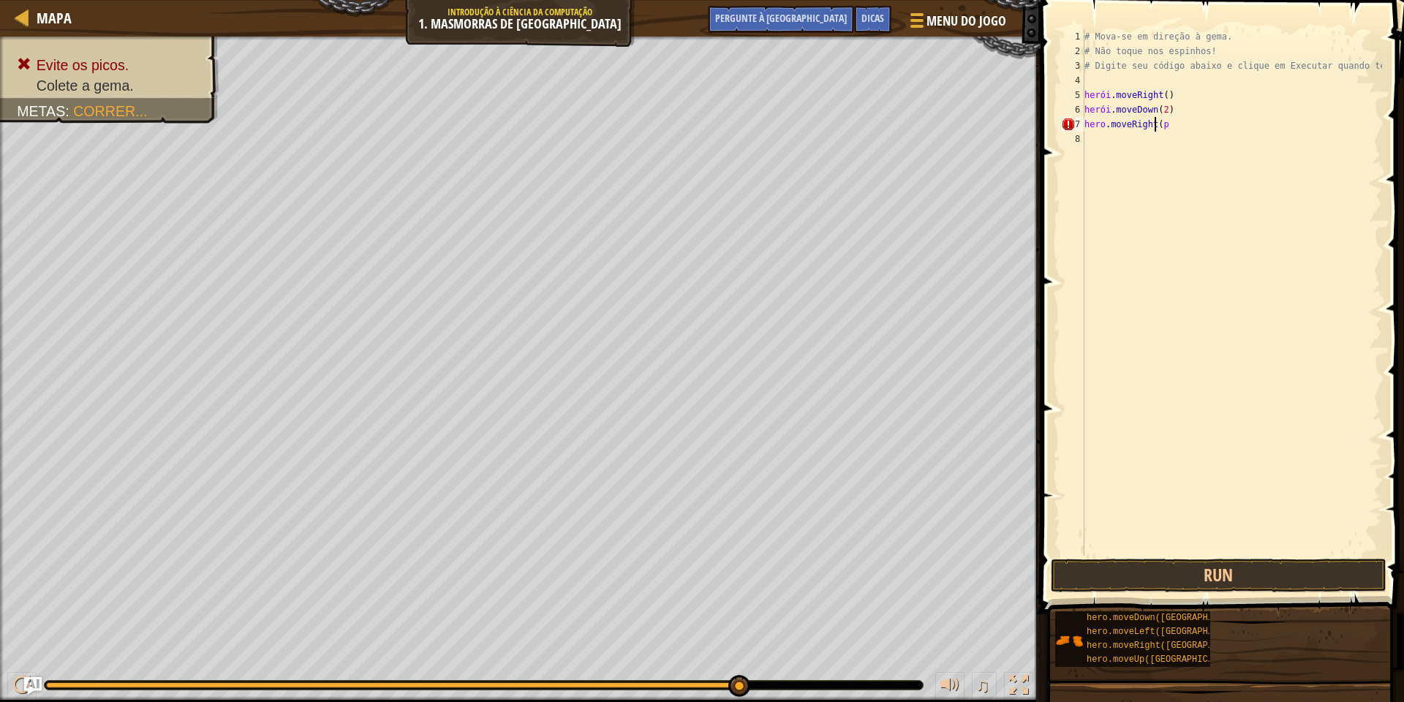
scroll to position [7, 5]
type textarea "hero.moveRight(p2"
click at [1181, 127] on div "# Mova-se em direção à gema. # Não toque nos espinhos! # Digite seu código abai…" at bounding box center [1232, 307] width 301 height 556
type textarea "h"
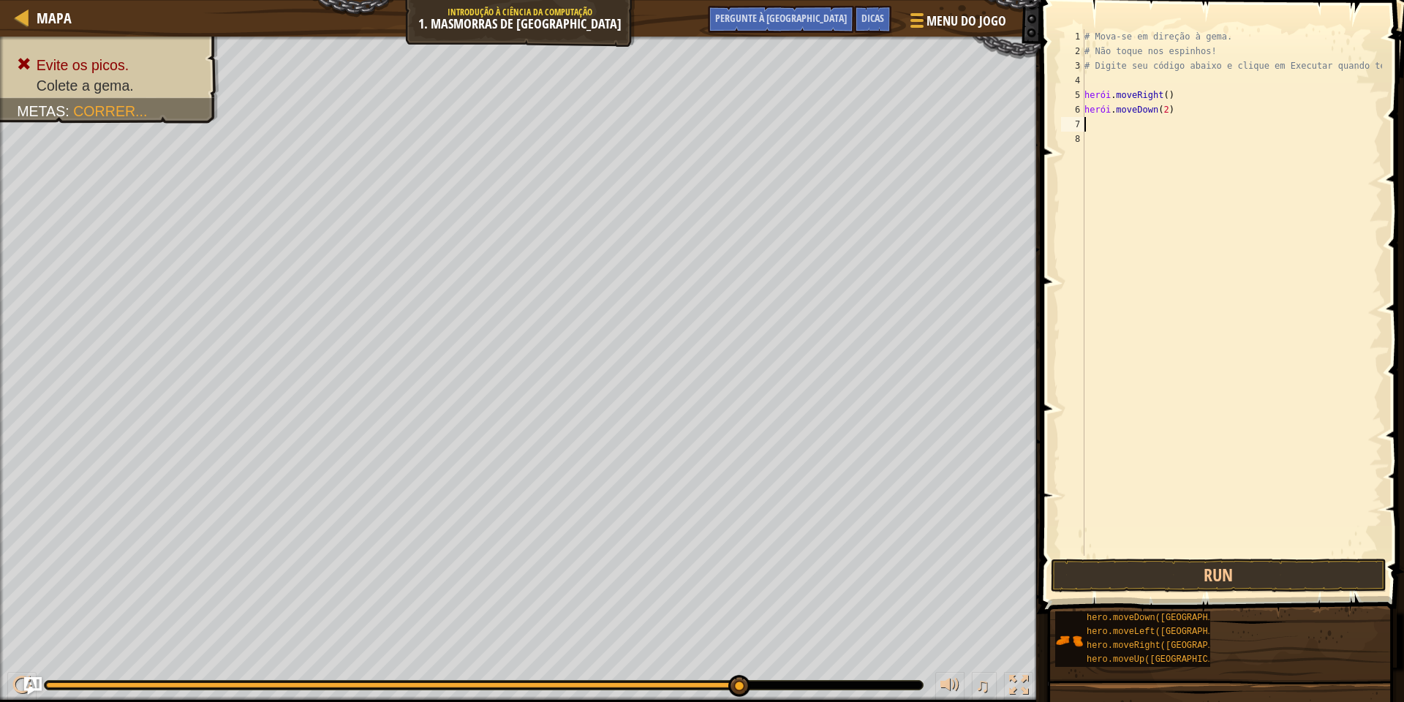
click at [1157, 94] on div "# Mova-se em direção à gema. # Não toque nos espinhos! # Digite seu código abai…" at bounding box center [1232, 307] width 301 height 556
type textarea "hero.moveRight() hero.moveDown(2)"
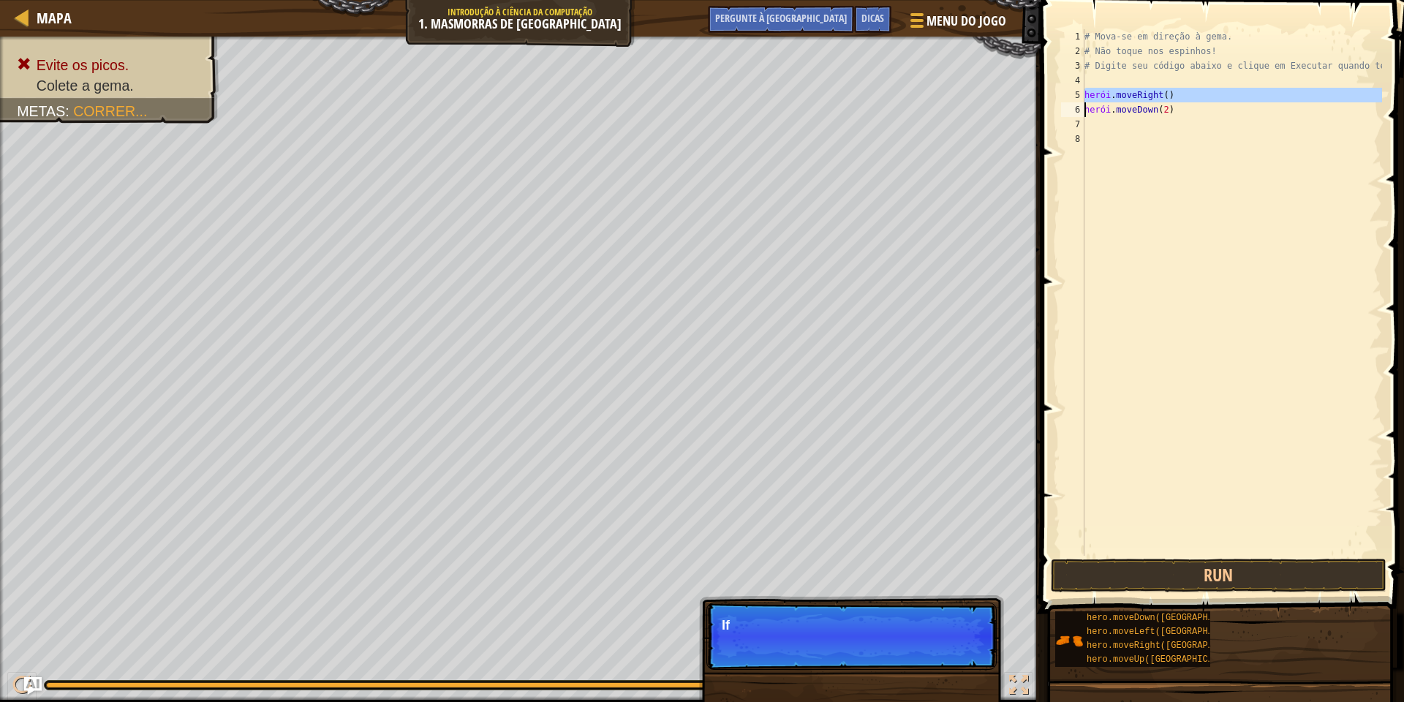
click at [1107, 120] on div "# Mova-se em direção à gema. # Não toque nos espinhos! # Digite seu código abai…" at bounding box center [1232, 307] width 301 height 556
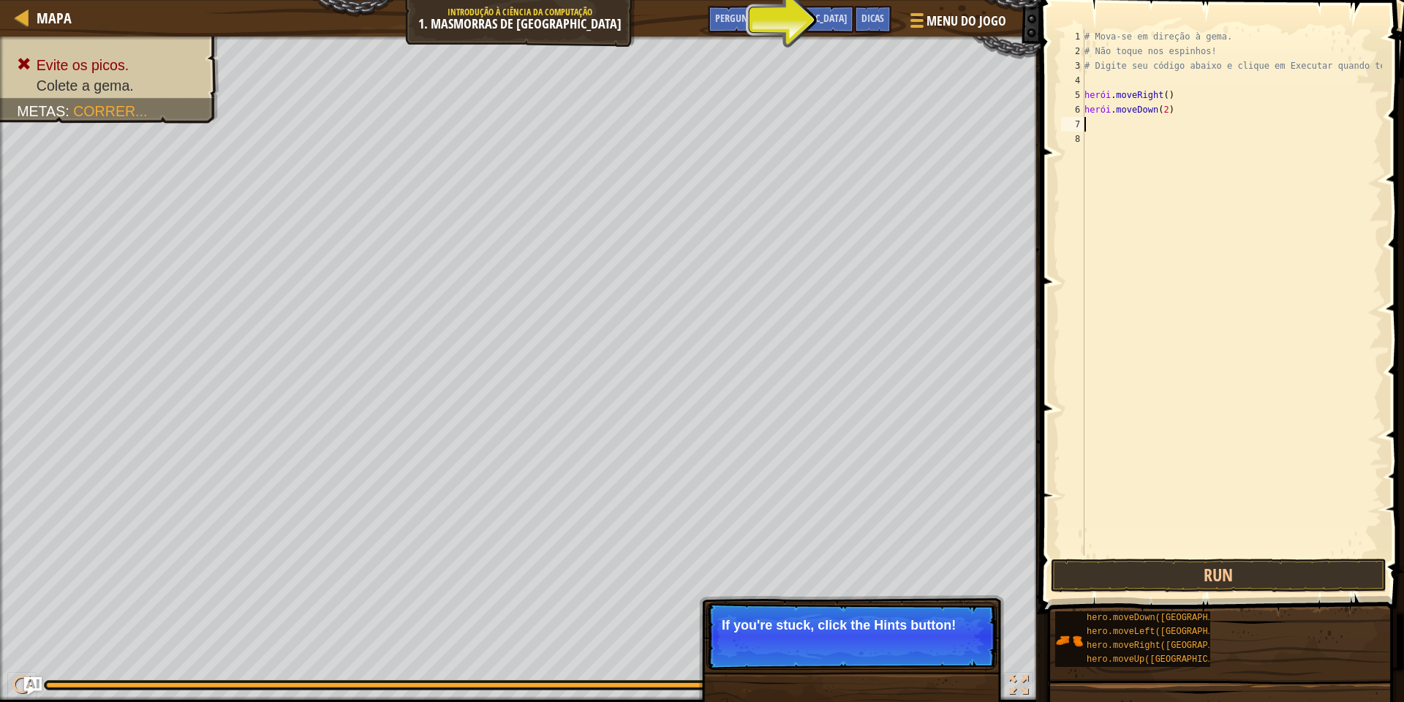
paste textarea
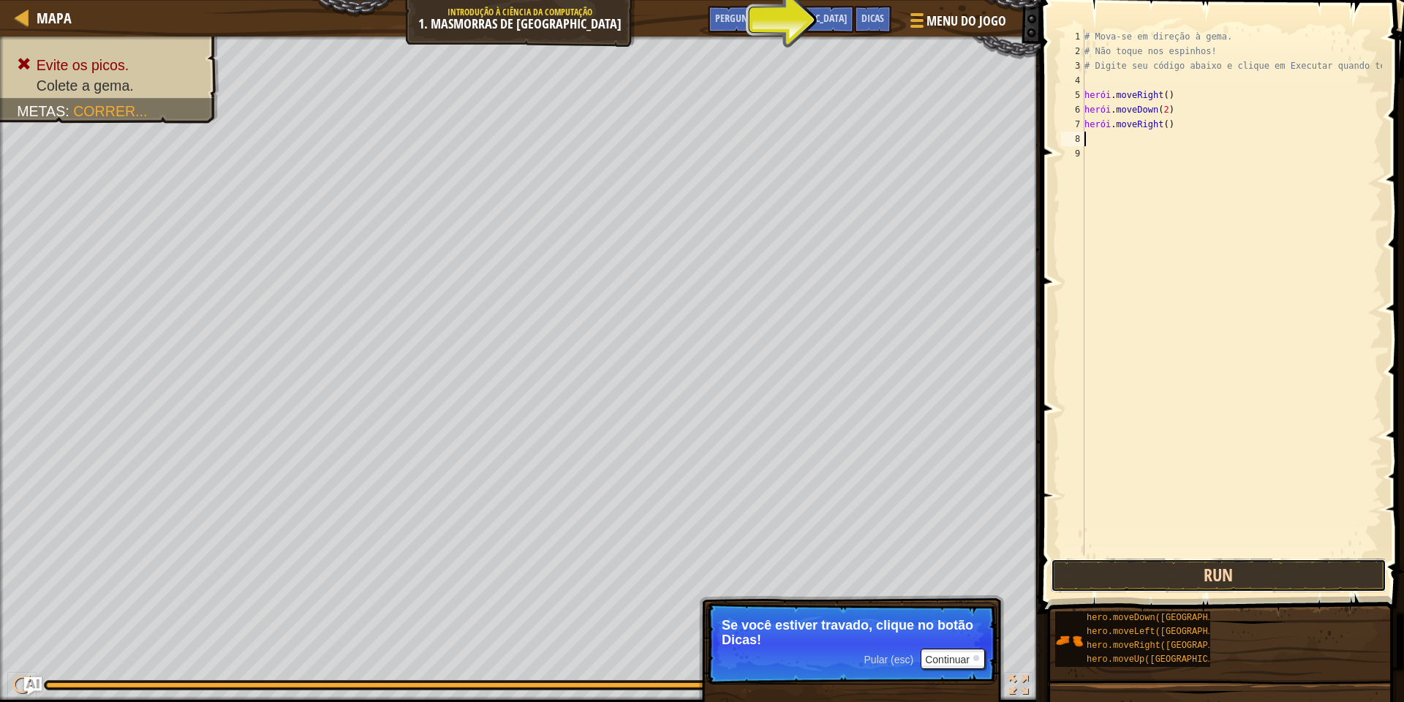
click at [1219, 579] on button "Run" at bounding box center [1219, 576] width 336 height 34
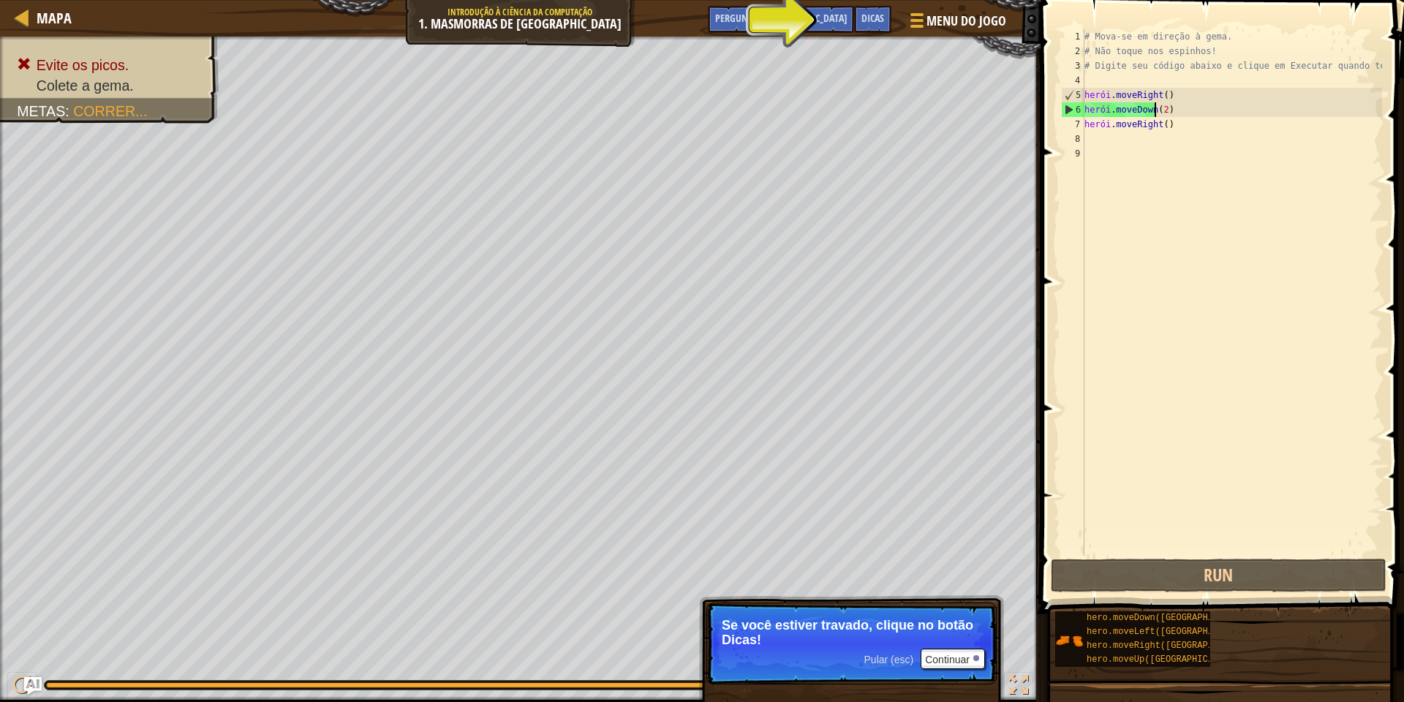
click at [1167, 106] on div "# Mova-se em direção à gema. # Não toque nos espinhos! # Digite seu código abai…" at bounding box center [1232, 307] width 301 height 556
type textarea "hero.moveDown(2)"
click at [1173, 108] on div "# Mova-se em direção à gema. # Não toque nos espinhos! # Digite seu código abai…" at bounding box center [1232, 307] width 301 height 556
click at [1178, 115] on div "# Mova-se em direção à gema. # Não toque nos espinhos! # Digite seu código abai…" at bounding box center [1232, 292] width 301 height 527
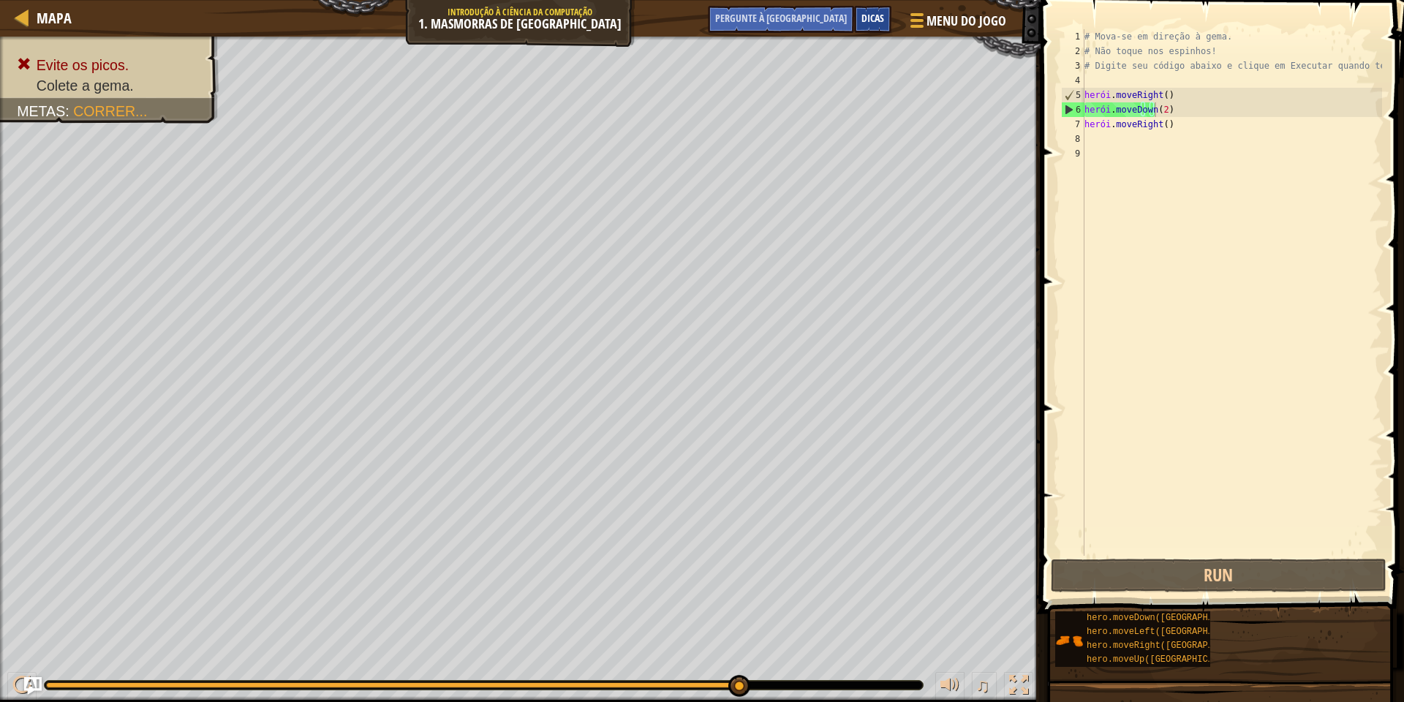
click at [865, 20] on font "Dicas" at bounding box center [873, 18] width 23 height 14
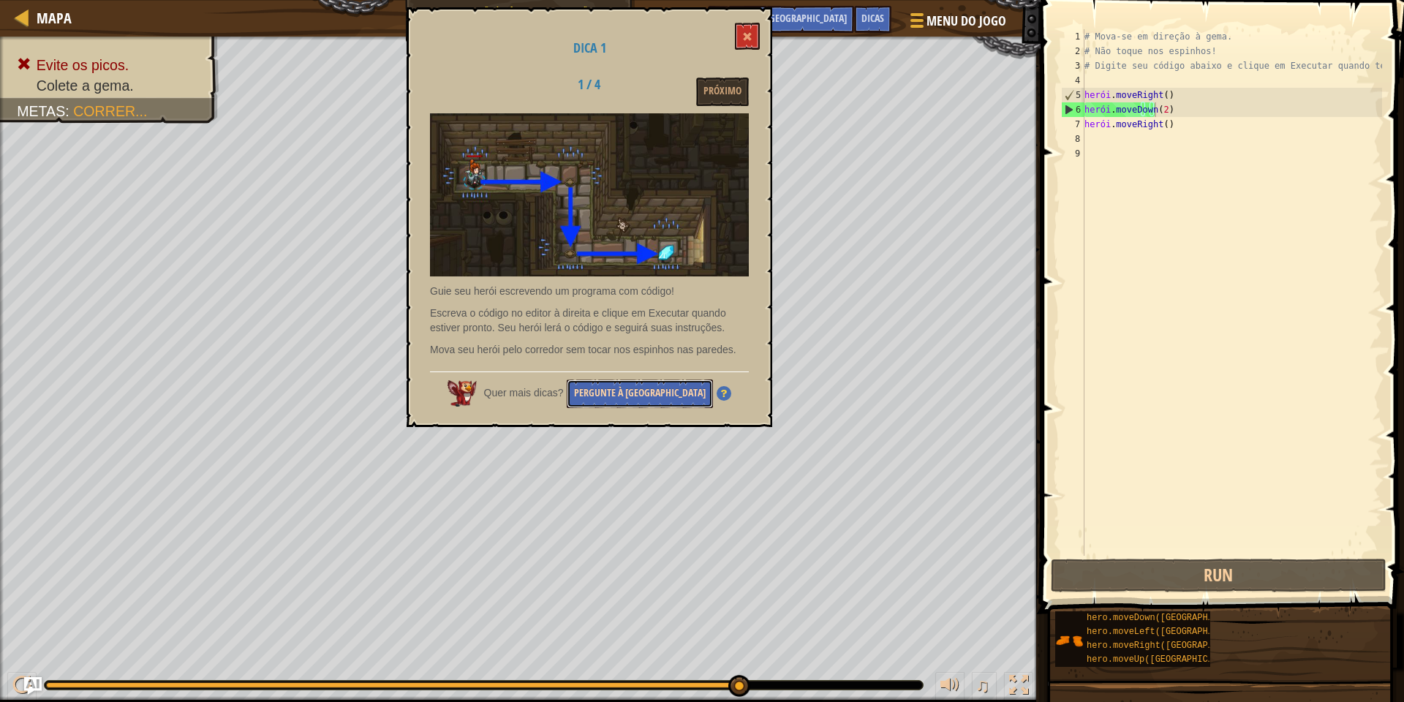
click at [664, 383] on button "Pergunte à [GEOGRAPHIC_DATA]" at bounding box center [640, 394] width 146 height 29
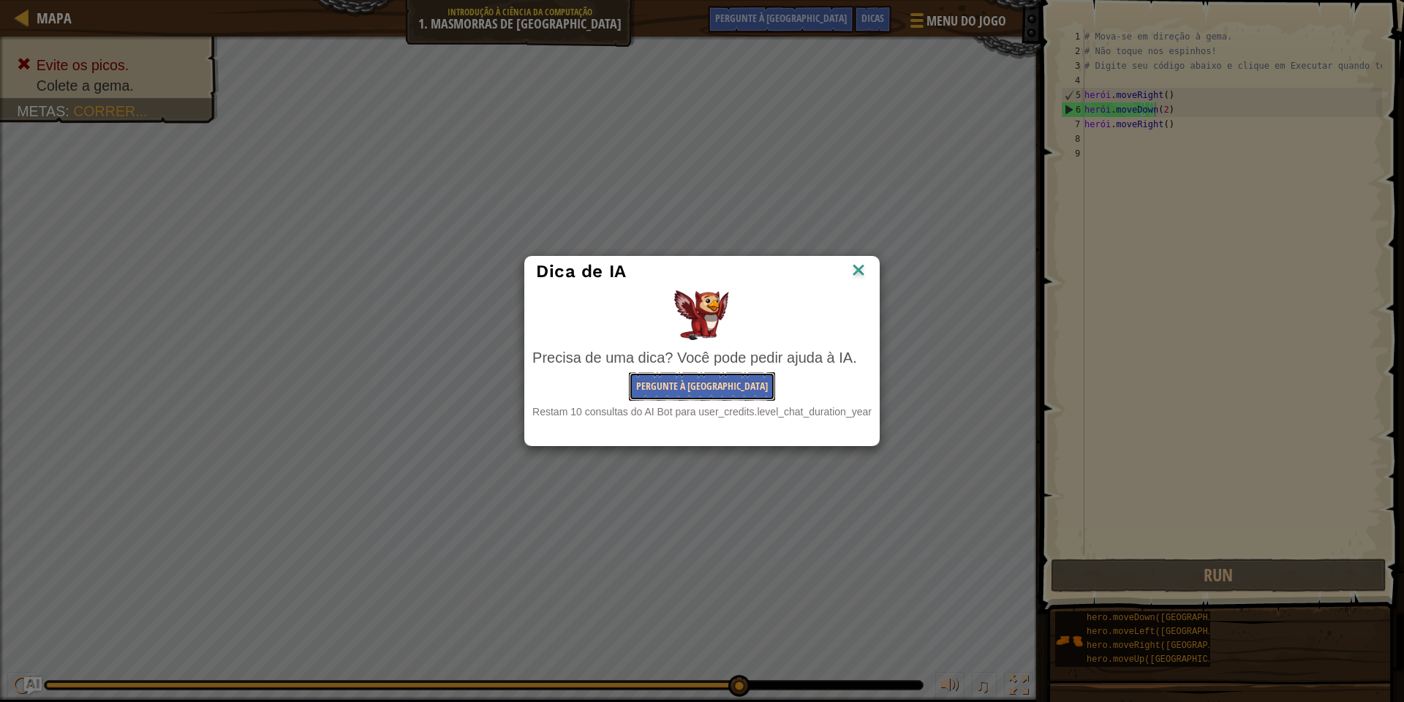
click at [729, 377] on button "Pergunte à [GEOGRAPHIC_DATA]" at bounding box center [702, 386] width 146 height 29
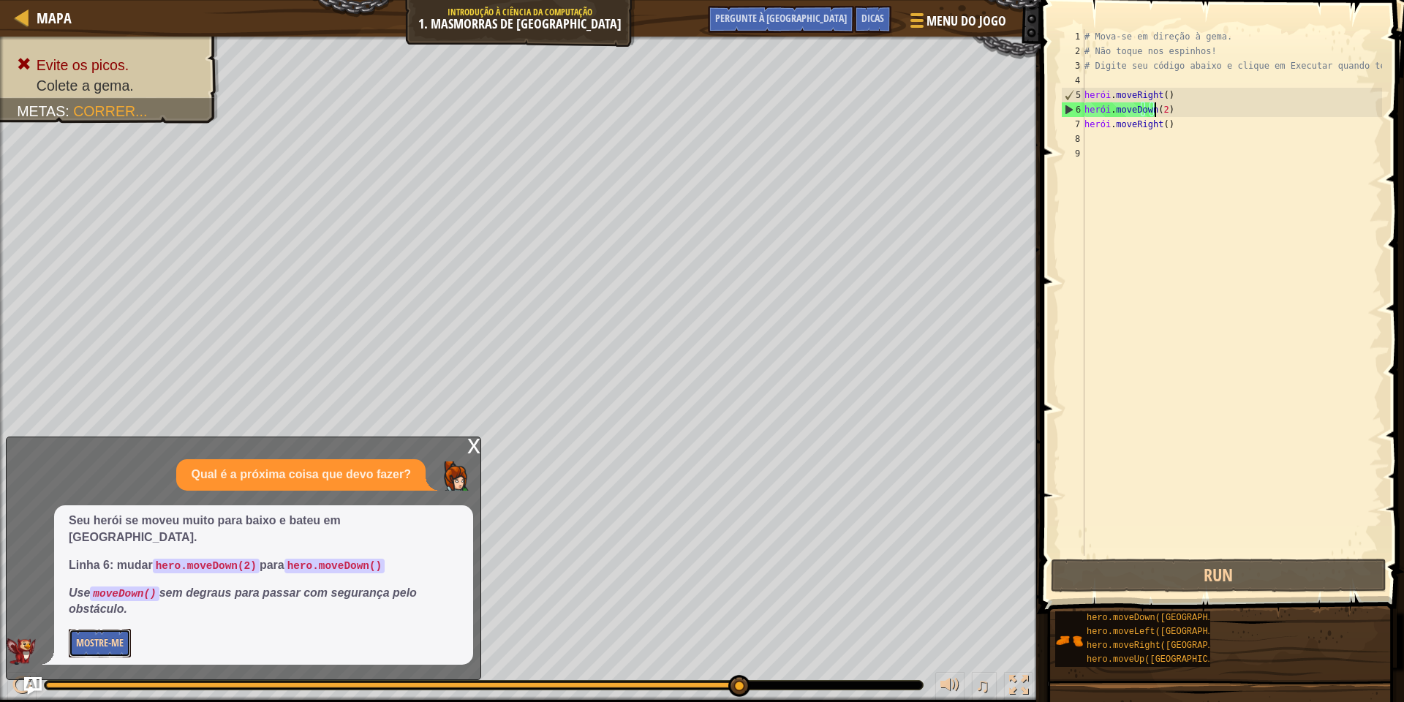
click at [114, 647] on font "Mostre-me" at bounding box center [100, 643] width 48 height 14
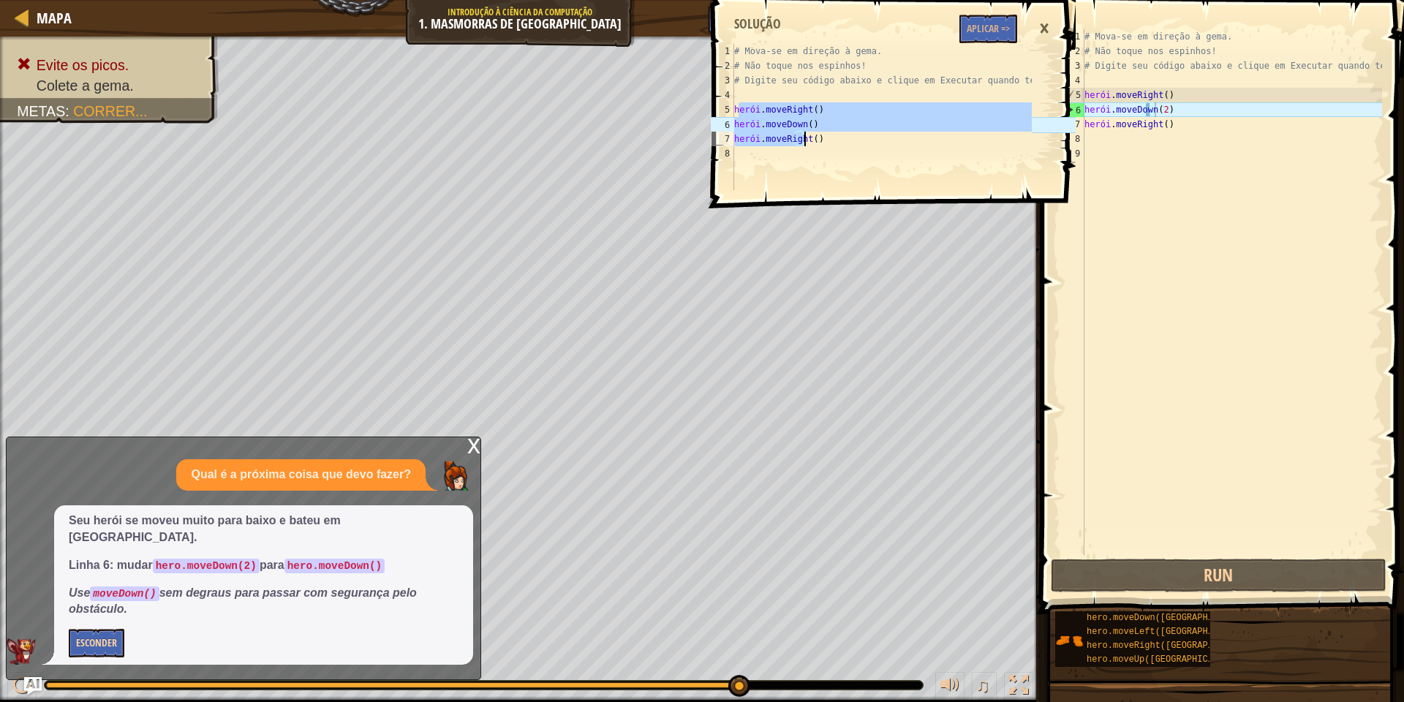
drag, startPoint x: 737, startPoint y: 107, endPoint x: 839, endPoint y: 135, distance: 105.4
click at [839, 135] on div "# Mova-se em direção à gema. # Não toque nos espinhos! # Digite seu código abai…" at bounding box center [881, 132] width 301 height 176
type textarea "hero.moveDown() hero.moveRight()"
click at [991, 31] on font "Aplicar =>" at bounding box center [988, 28] width 43 height 14
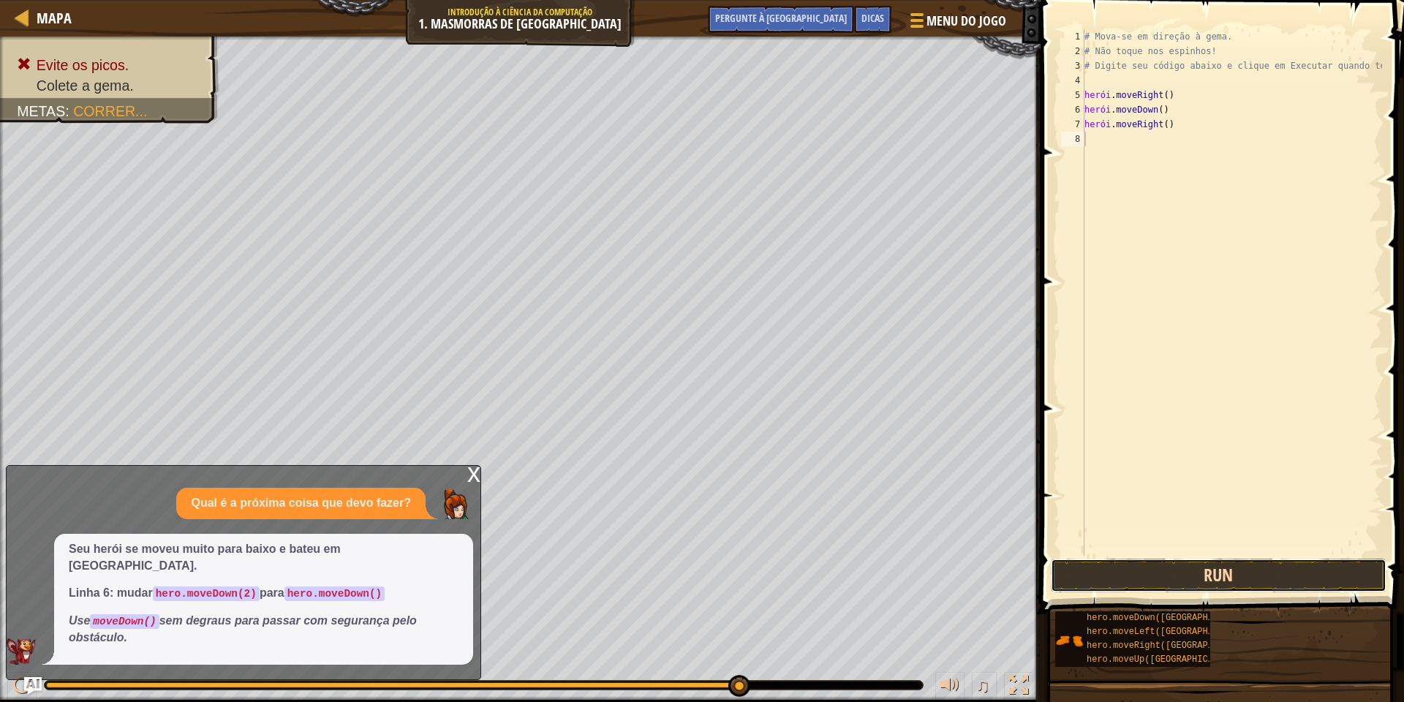
click at [1223, 573] on button "Run" at bounding box center [1219, 576] width 336 height 34
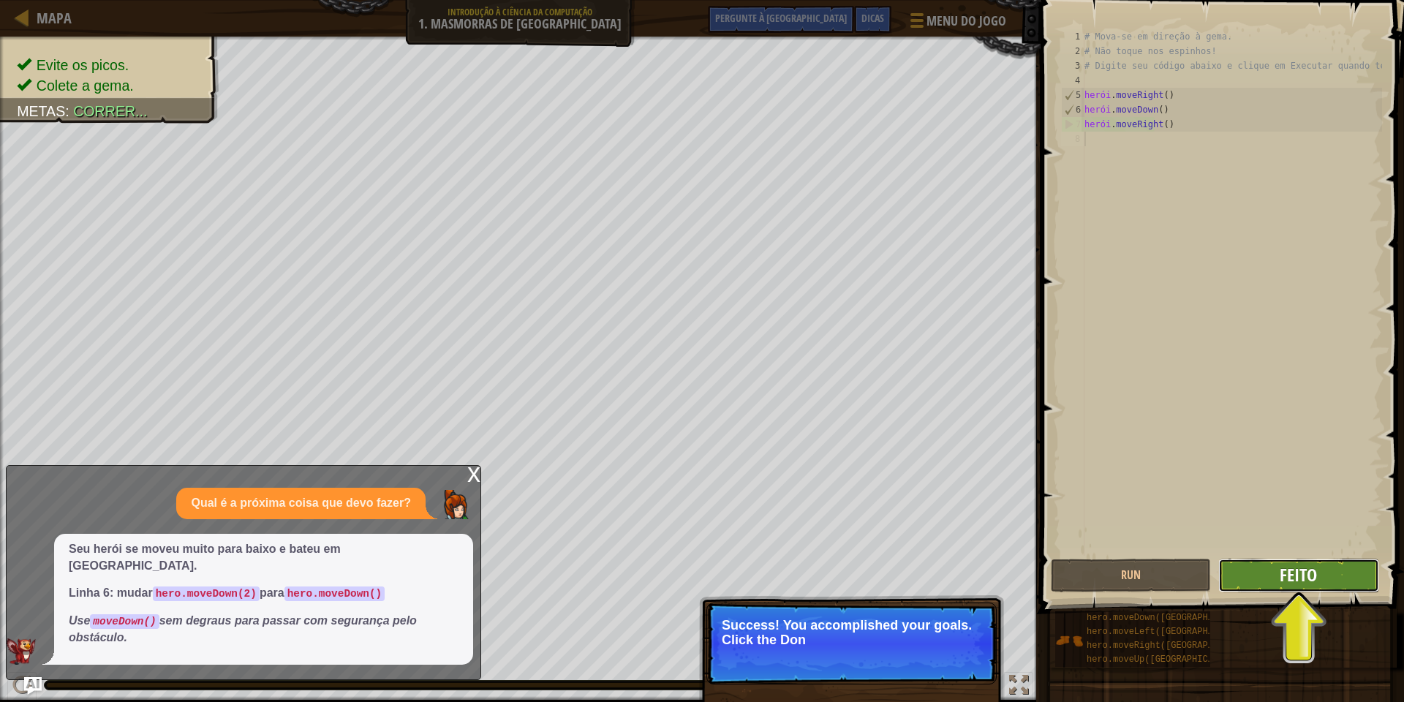
click at [1315, 568] on font "Feito" at bounding box center [1298, 574] width 37 height 23
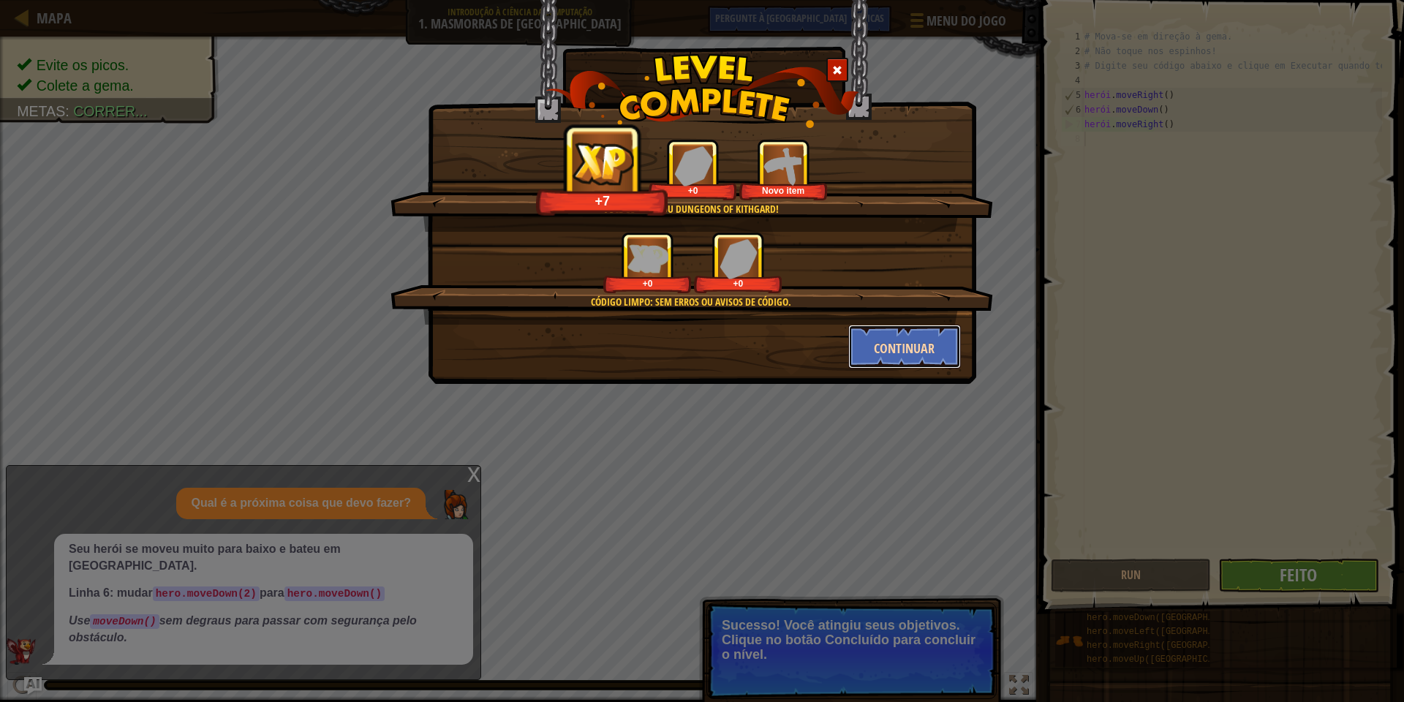
click at [900, 339] on font "Continuar" at bounding box center [904, 348] width 61 height 18
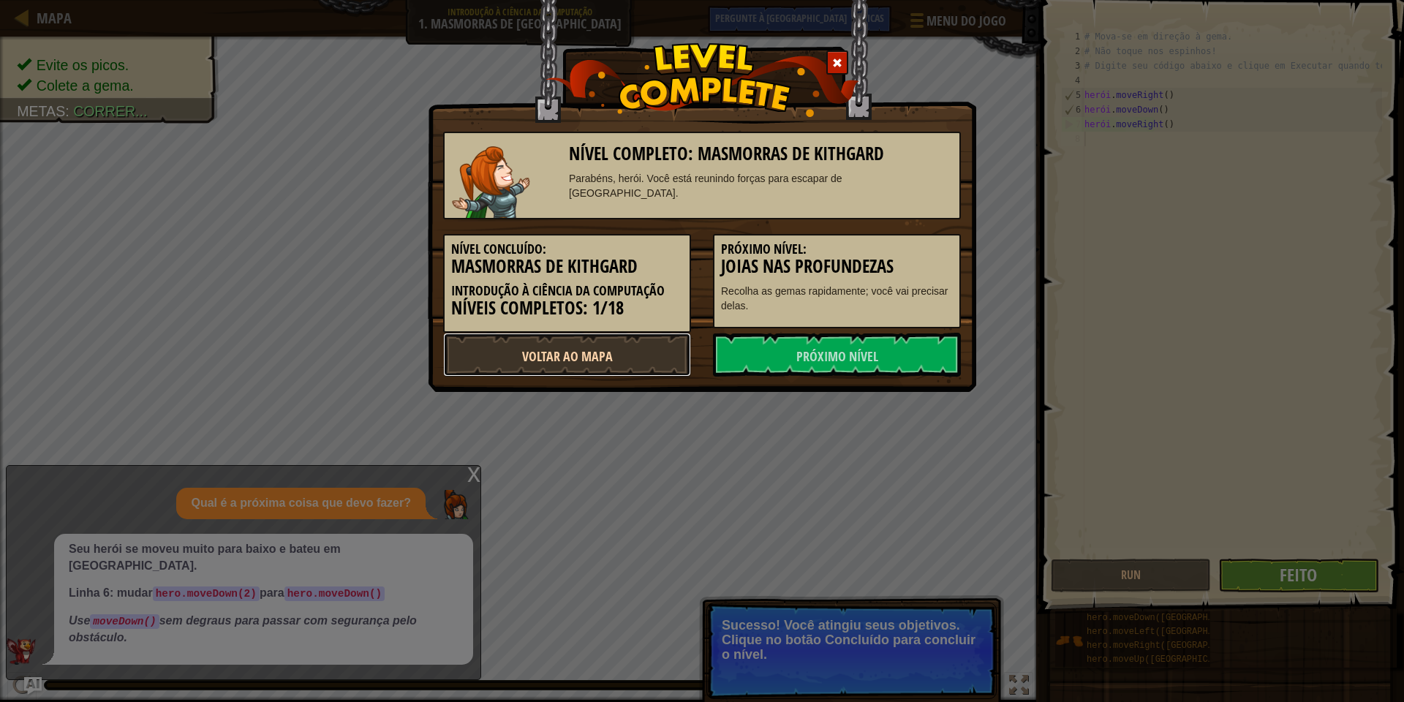
click at [668, 360] on link "Voltar ao mapa" at bounding box center [567, 355] width 248 height 44
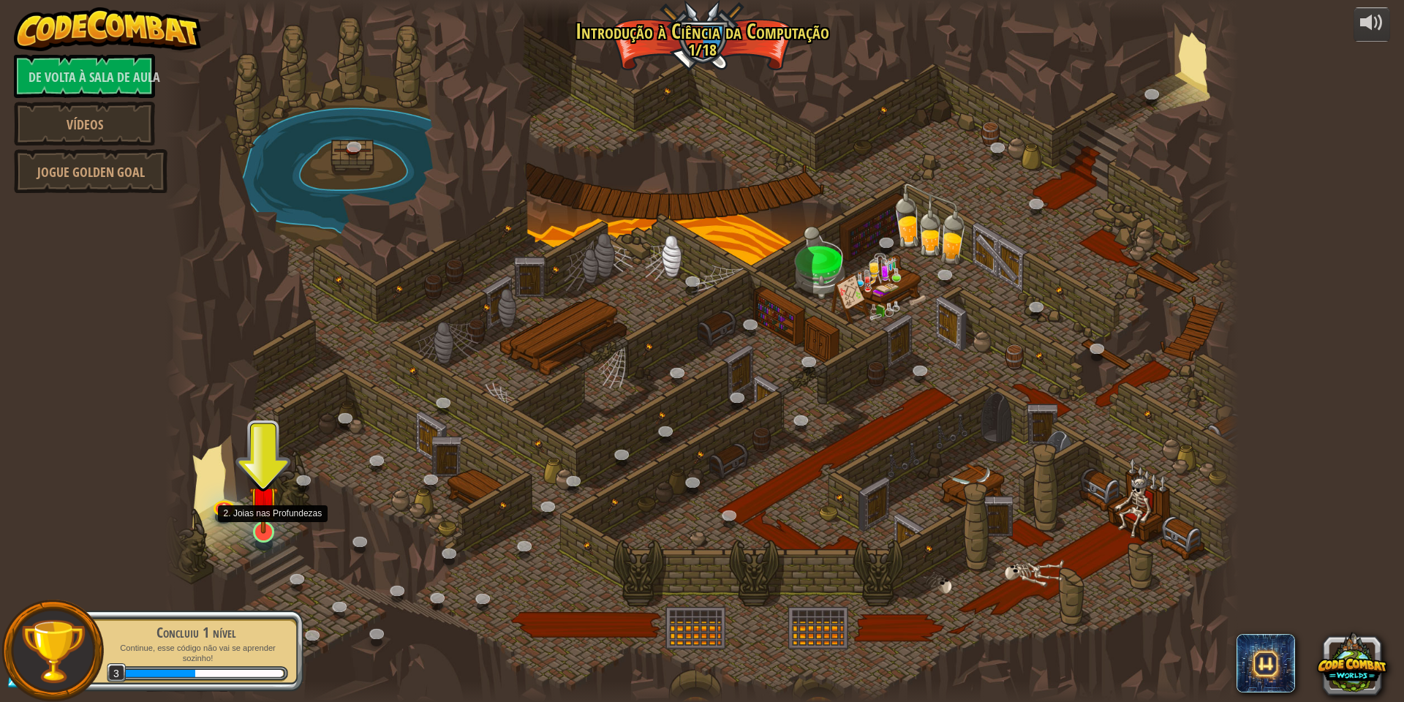
click at [263, 533] on img at bounding box center [263, 500] width 29 height 67
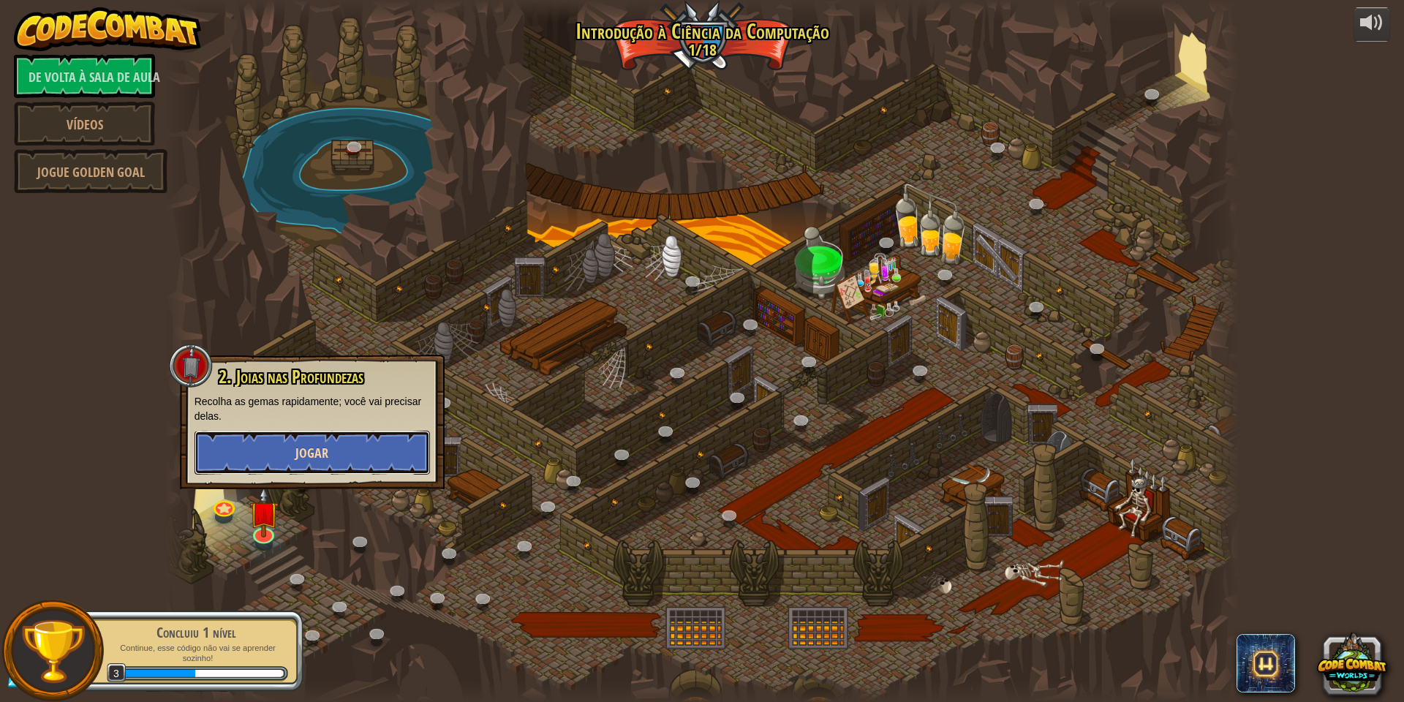
click at [295, 448] on button "Jogar" at bounding box center [313, 453] width 236 height 44
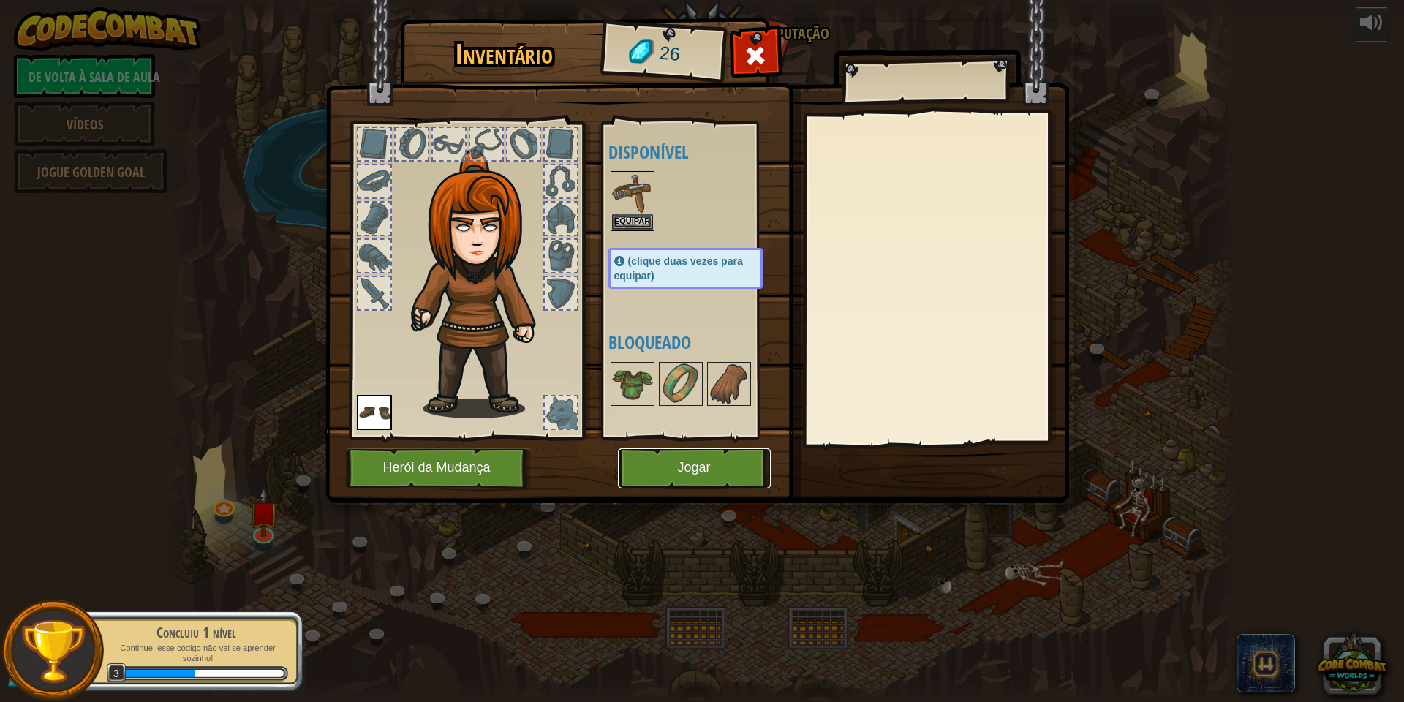
click at [673, 459] on button "Jogar" at bounding box center [694, 468] width 153 height 40
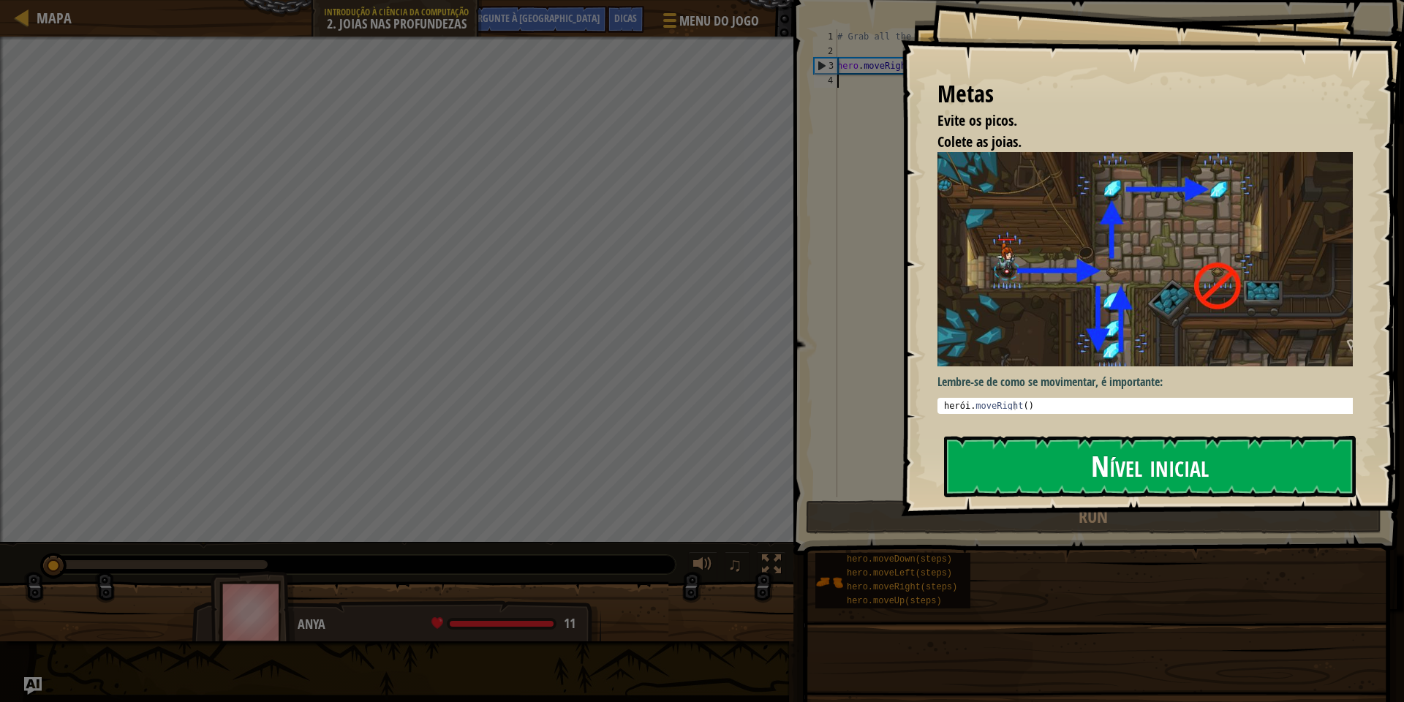
click at [1227, 489] on button "Nível inicial" at bounding box center [1150, 466] width 412 height 61
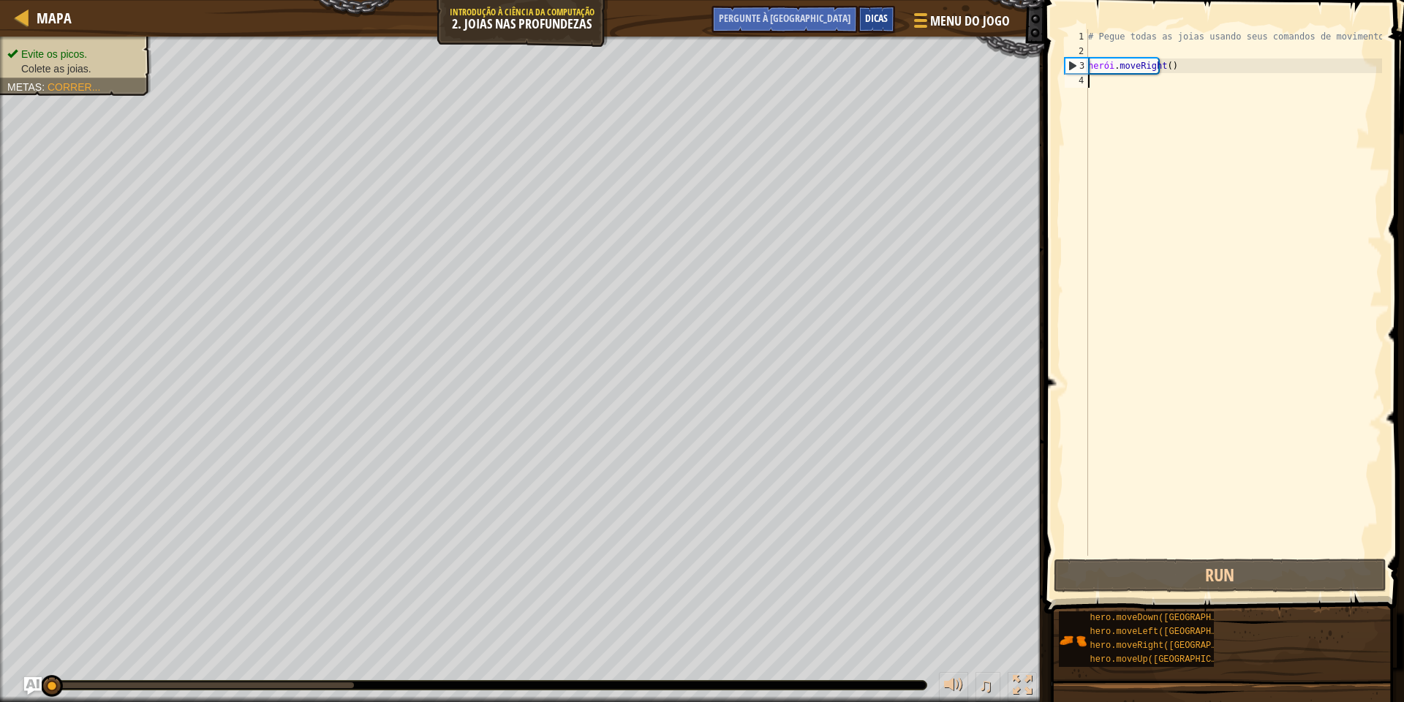
click at [868, 19] on font "Dicas" at bounding box center [876, 18] width 23 height 14
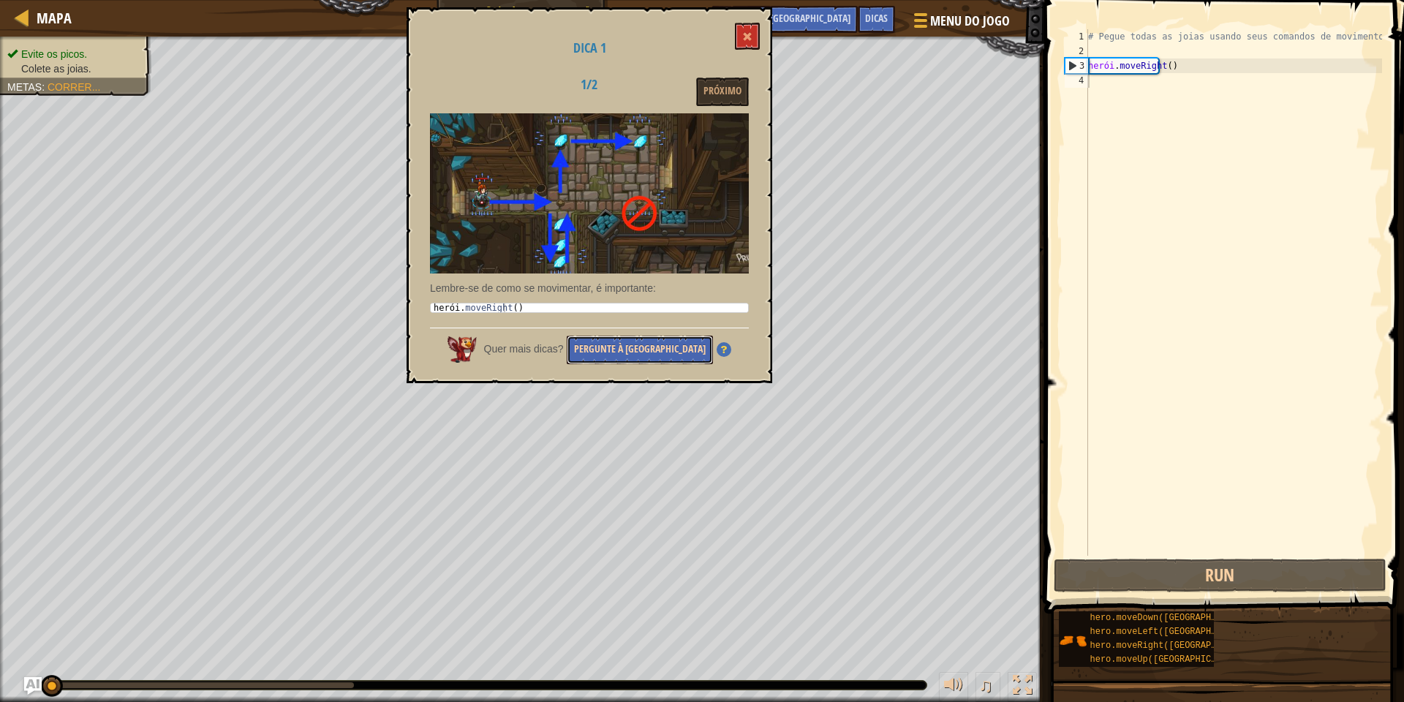
click at [634, 356] on button "Pergunte à [GEOGRAPHIC_DATA]" at bounding box center [640, 350] width 146 height 29
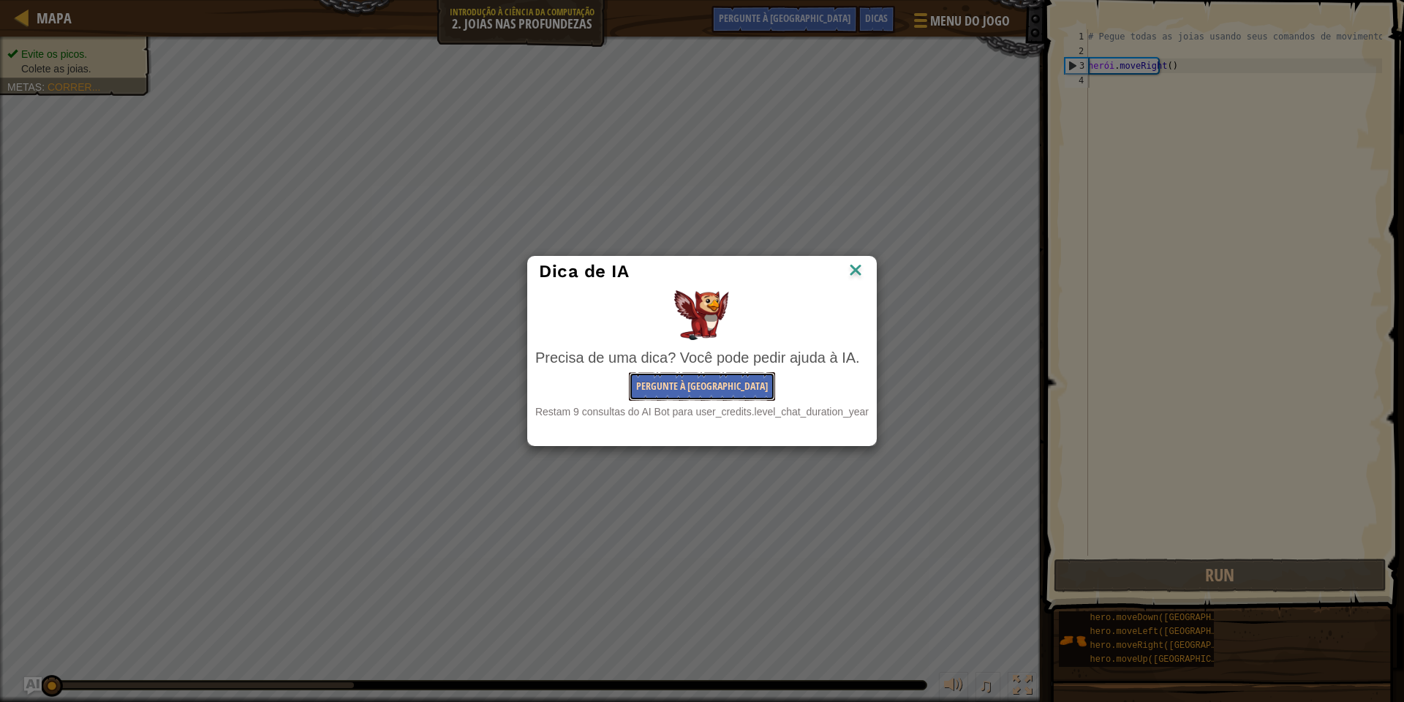
click at [712, 395] on button "Pergunte à [GEOGRAPHIC_DATA]" at bounding box center [702, 386] width 146 height 29
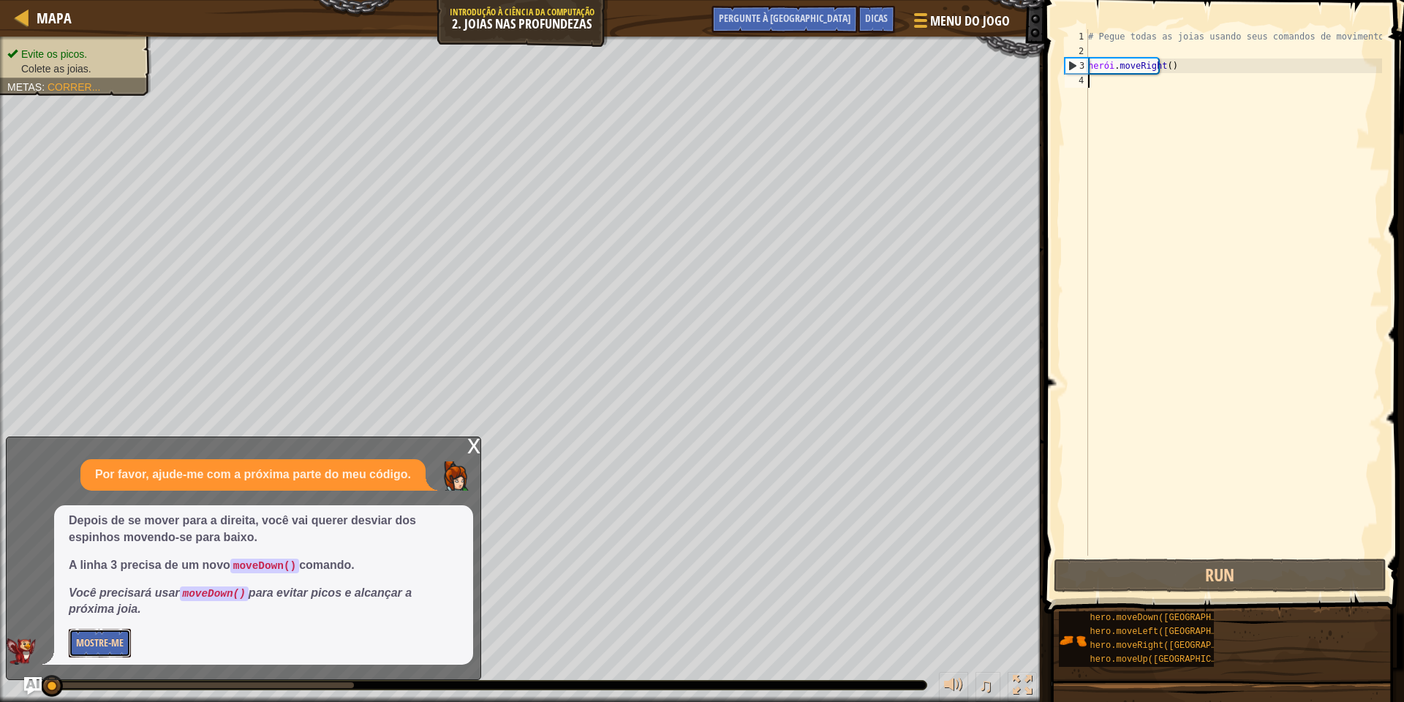
click at [96, 638] on font "Mostre-me" at bounding box center [100, 643] width 48 height 14
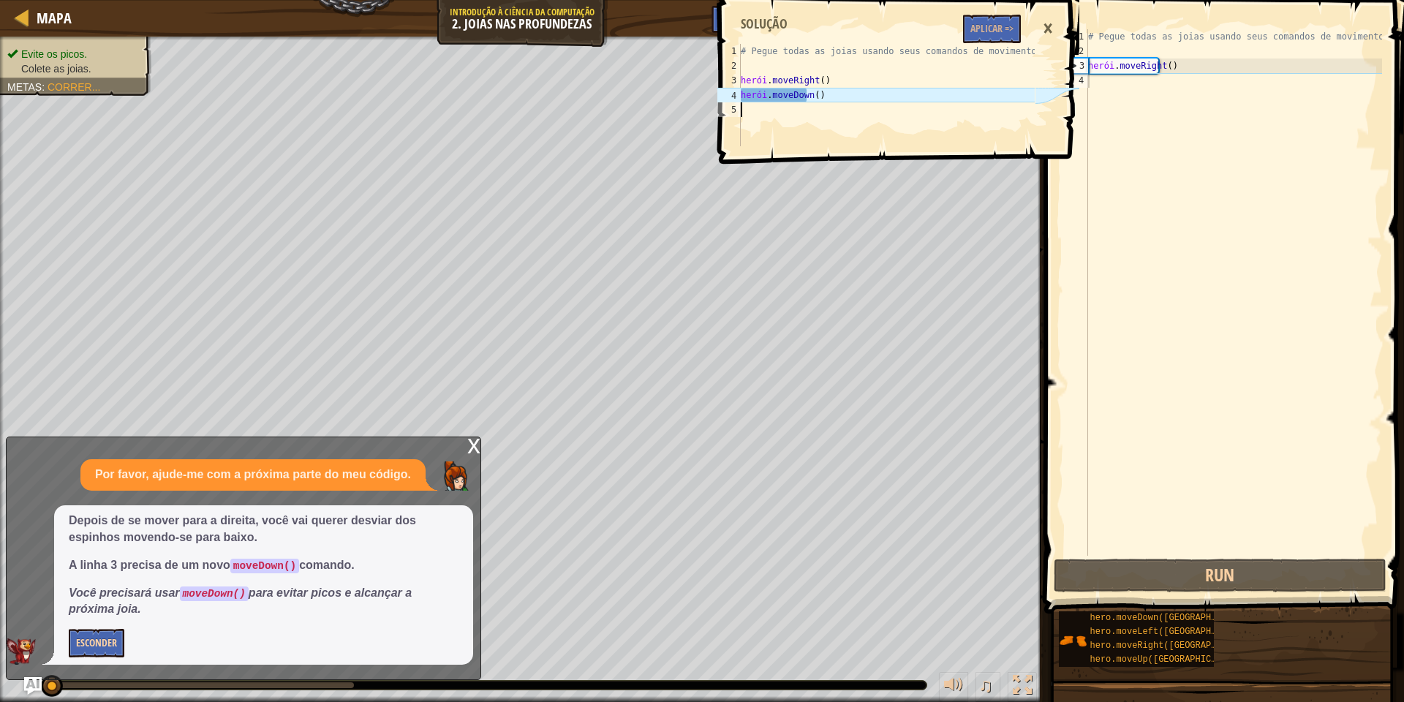
click at [745, 80] on div "1 2 3 4 5 # Pegue todas as joias usando seus comandos de movimento. herói . mov…" at bounding box center [875, 95] width 320 height 102
click at [737, 77] on div "3" at bounding box center [729, 80] width 23 height 15
type textarea "hero.moveDown()"
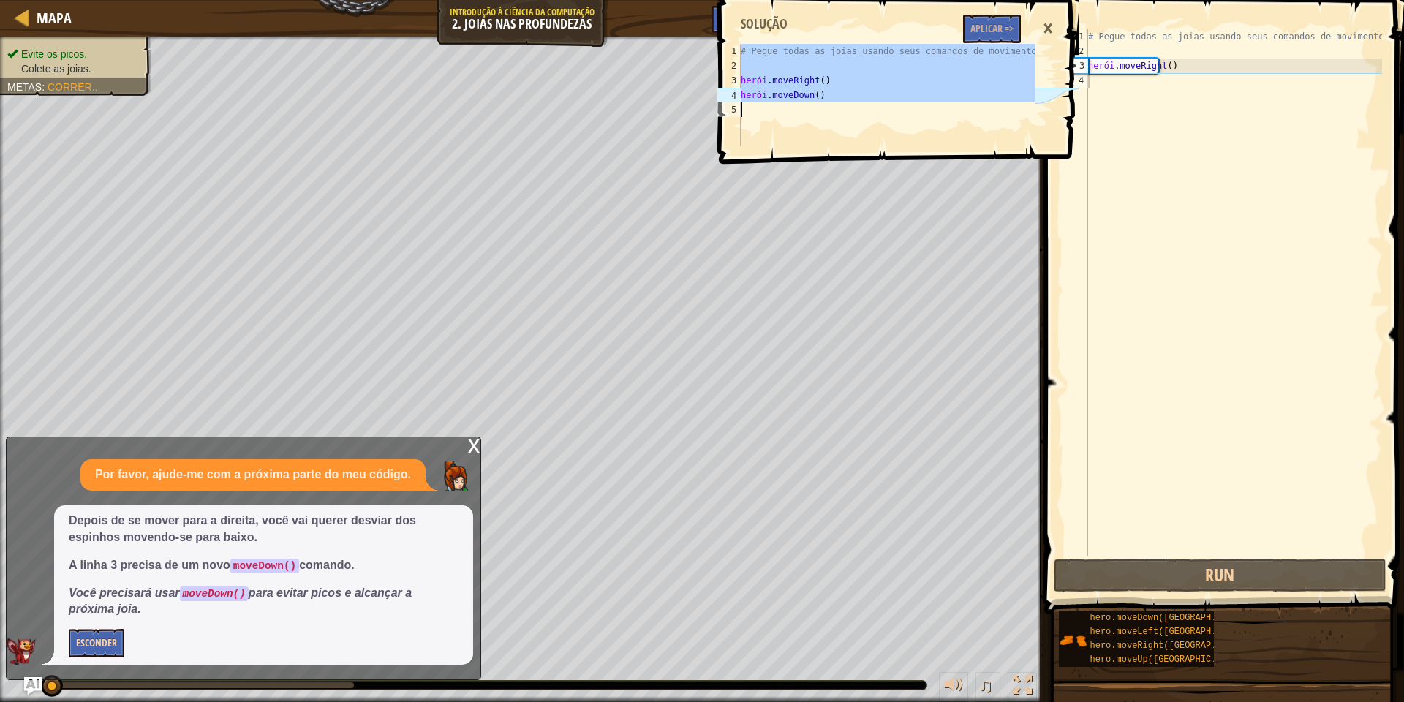
drag, startPoint x: 737, startPoint y: 77, endPoint x: 896, endPoint y: 111, distance: 163.1
click at [896, 111] on div "hero.moveDown() 1 2 3 4 5 # Pegue todas as joias usando seus comandos de movime…" at bounding box center [875, 95] width 320 height 102
click at [1110, 88] on div "# Pegue todas as joias usando seus comandos de movimento. herói . moveRight ( )" at bounding box center [1233, 307] width 297 height 556
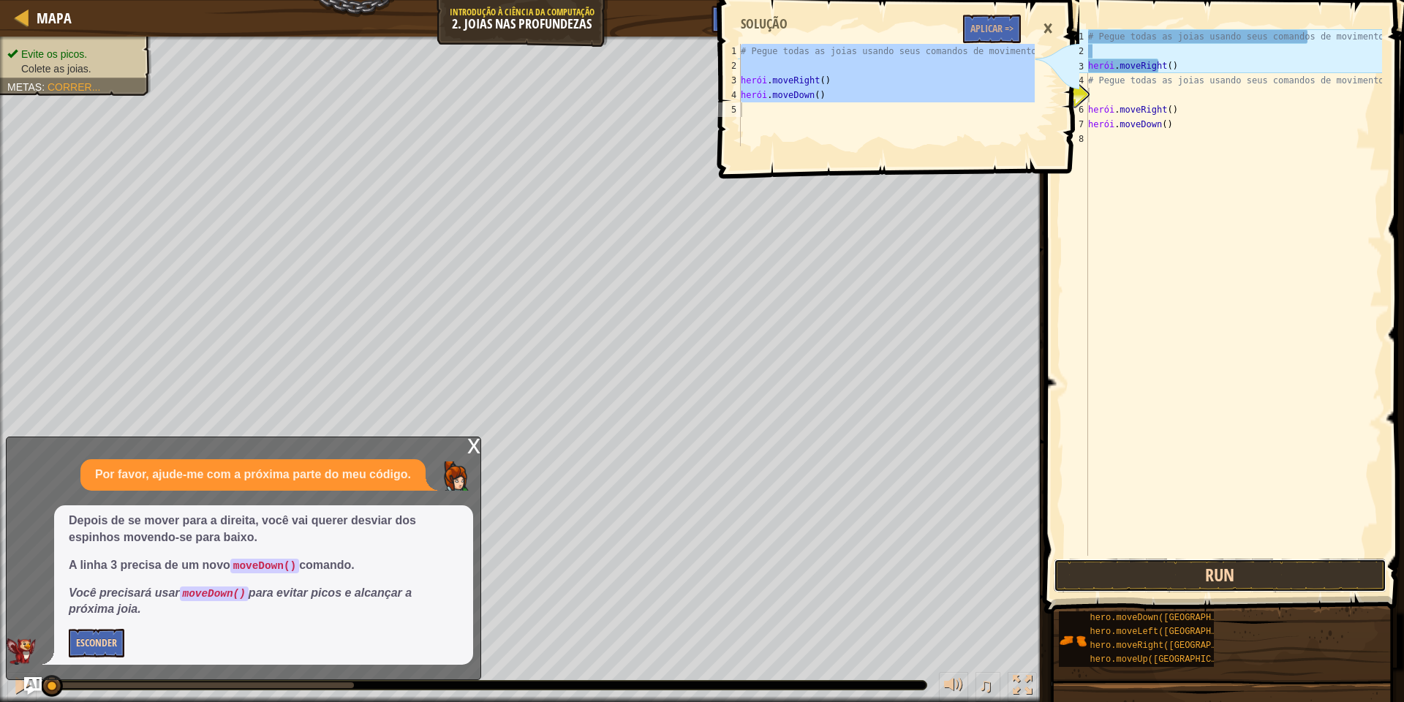
click at [1248, 581] on button "Run" at bounding box center [1220, 576] width 332 height 34
